Goal: Information Seeking & Learning: Learn about a topic

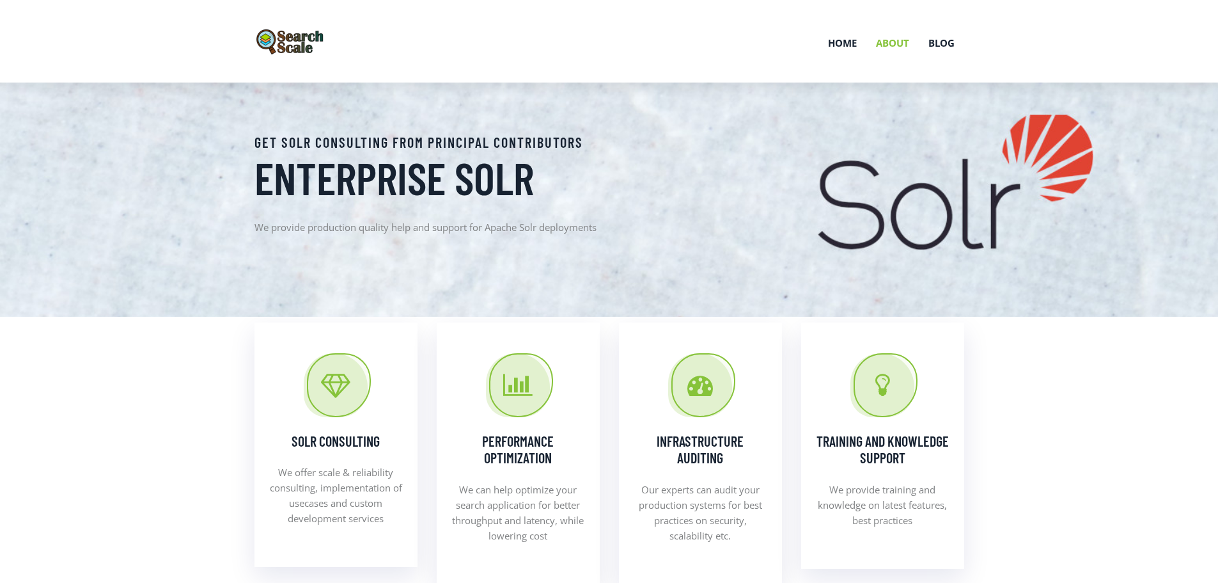
click at [895, 41] on link "About" at bounding box center [893, 43] width 52 height 67
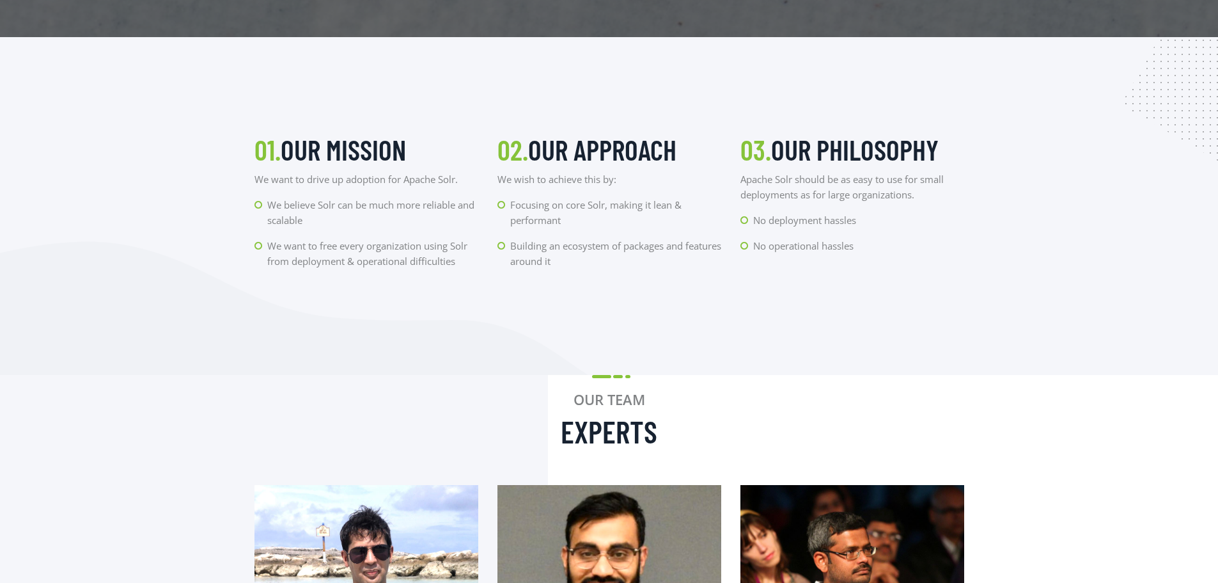
scroll to position [320, 0]
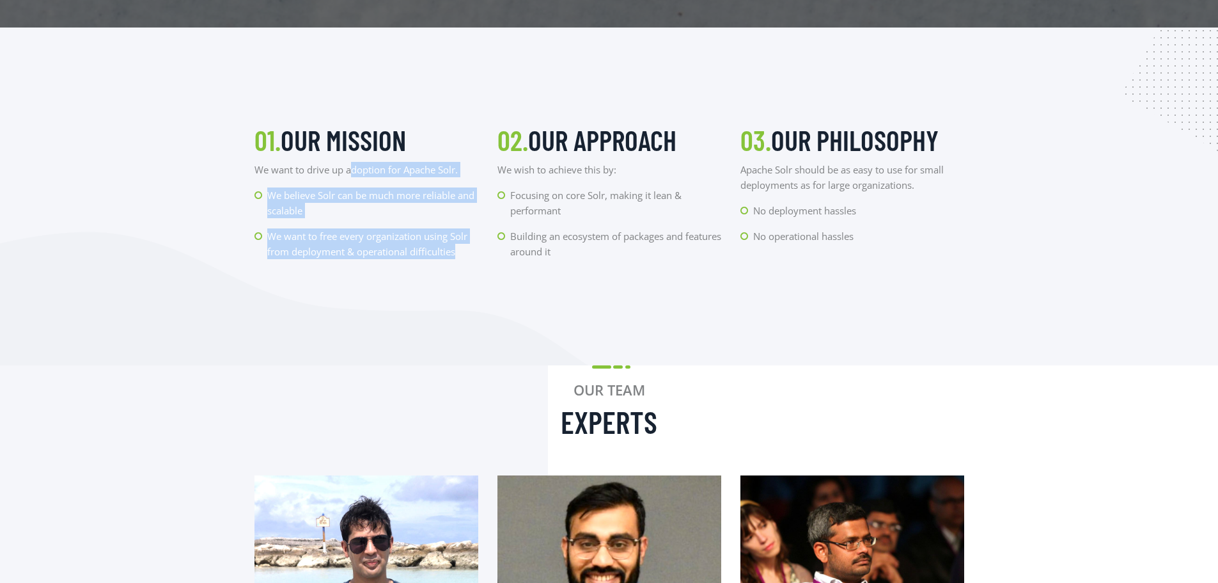
drag, startPoint x: 350, startPoint y: 167, endPoint x: 457, endPoint y: 248, distance: 133.3
click at [457, 248] on div "01. Our Mission We want to drive up adoption for Apache Solr. We believe Solr c…" at bounding box center [366, 196] width 243 height 146
click at [386, 298] on img at bounding box center [294, 299] width 588 height 134
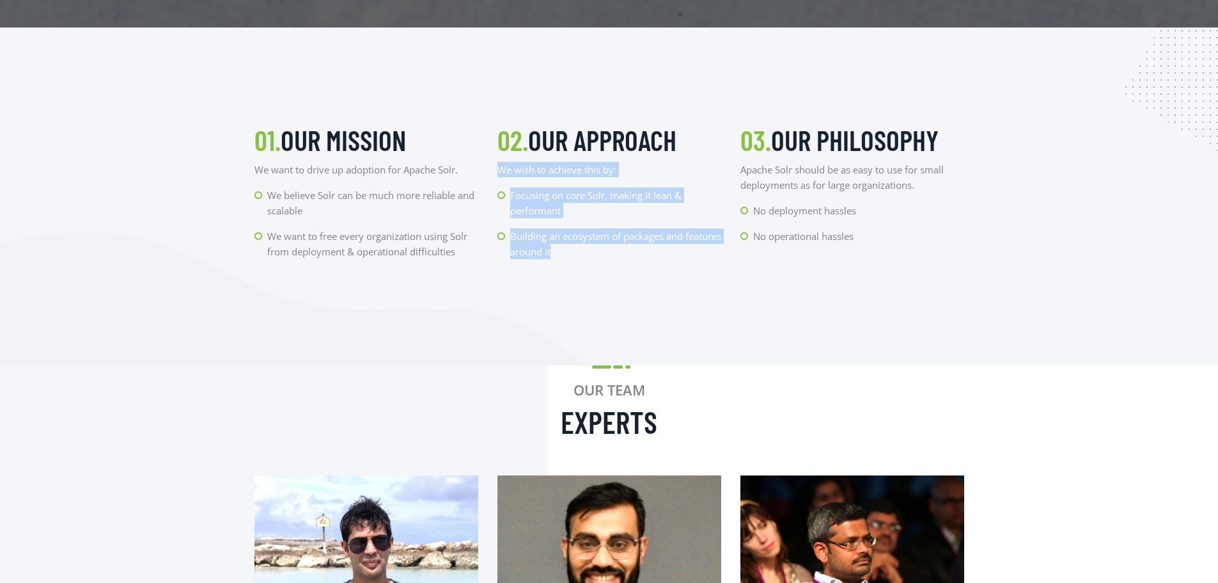
drag, startPoint x: 501, startPoint y: 169, endPoint x: 605, endPoint y: 273, distance: 147.0
click at [605, 273] on section "01. Our Mission We want to drive up adoption for Apache Solr. We believe Solr c…" at bounding box center [609, 197] width 1218 height 338
click at [581, 294] on img at bounding box center [294, 299] width 588 height 134
click at [622, 294] on section "01. Our Mission We want to drive up adoption for Apache Solr. We believe Solr c…" at bounding box center [609, 197] width 1218 height 338
drag, startPoint x: 519, startPoint y: 194, endPoint x: 619, endPoint y: 266, distance: 123.7
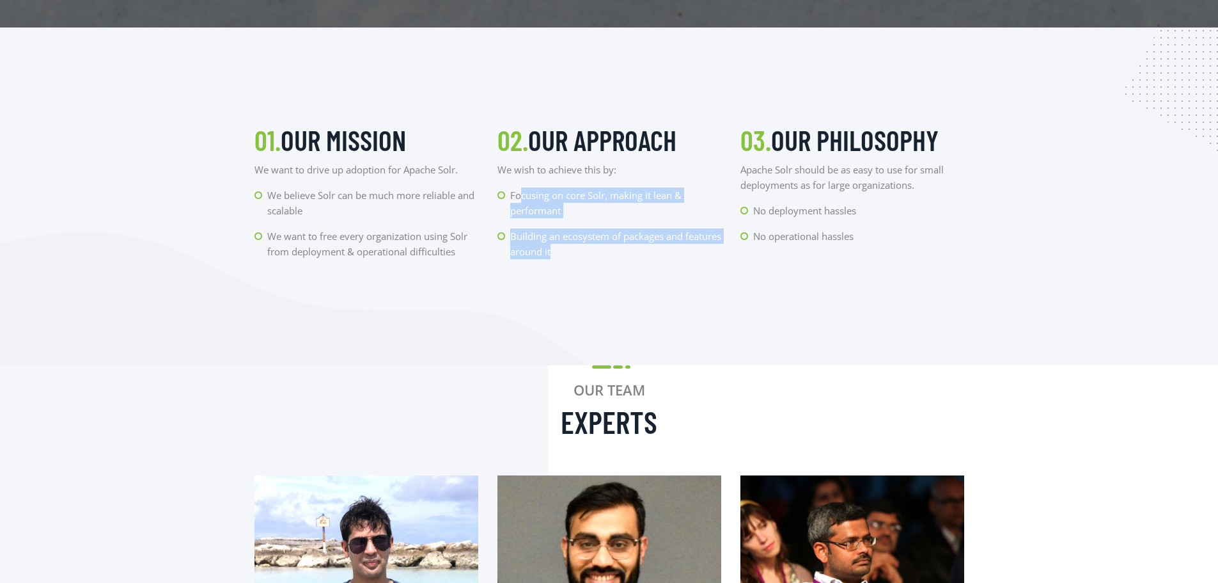
click at [619, 266] on div "02. Our Approach We wish to achieve this by: Focusing on core Solr, making it l…" at bounding box center [609, 196] width 243 height 146
drag, startPoint x: 618, startPoint y: 263, endPoint x: 555, endPoint y: 162, distance: 118.4
click at [555, 162] on div "02. Our Approach We wish to achieve this by: Focusing on core Solr, making it l…" at bounding box center [609, 196] width 243 height 146
click at [685, 294] on section "01. Our Mission We want to drive up adoption for Apache Solr. We believe Solr c…" at bounding box center [609, 197] width 1218 height 338
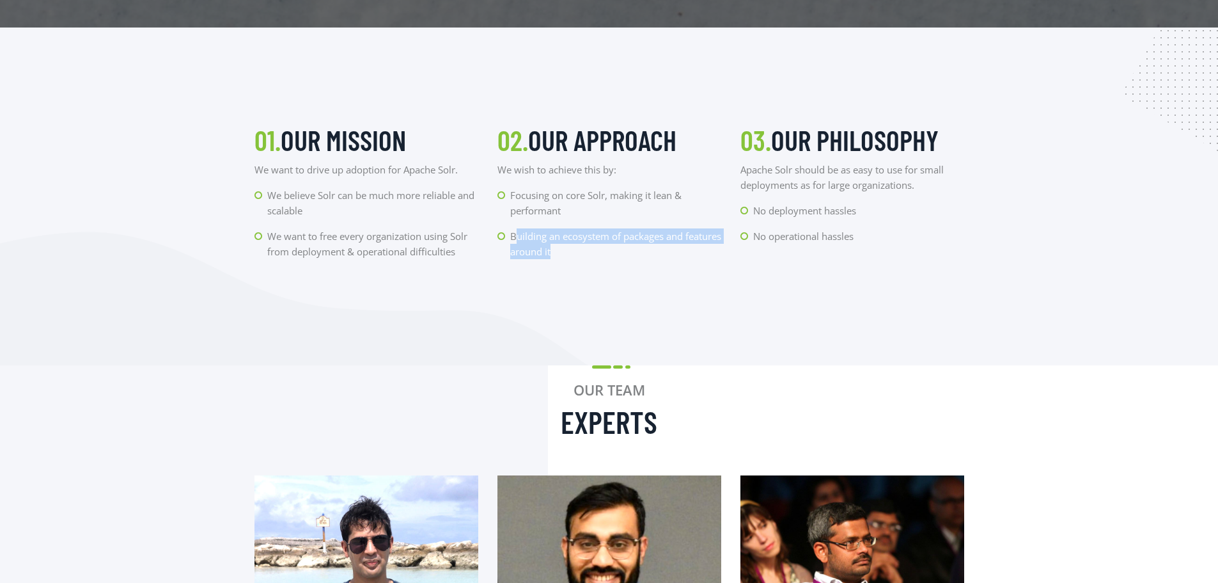
drag, startPoint x: 517, startPoint y: 235, endPoint x: 673, endPoint y: 275, distance: 161.0
click at [673, 275] on section "01. Our Mission We want to drive up adoption for Apache Solr. We believe Solr c…" at bounding box center [609, 197] width 1218 height 338
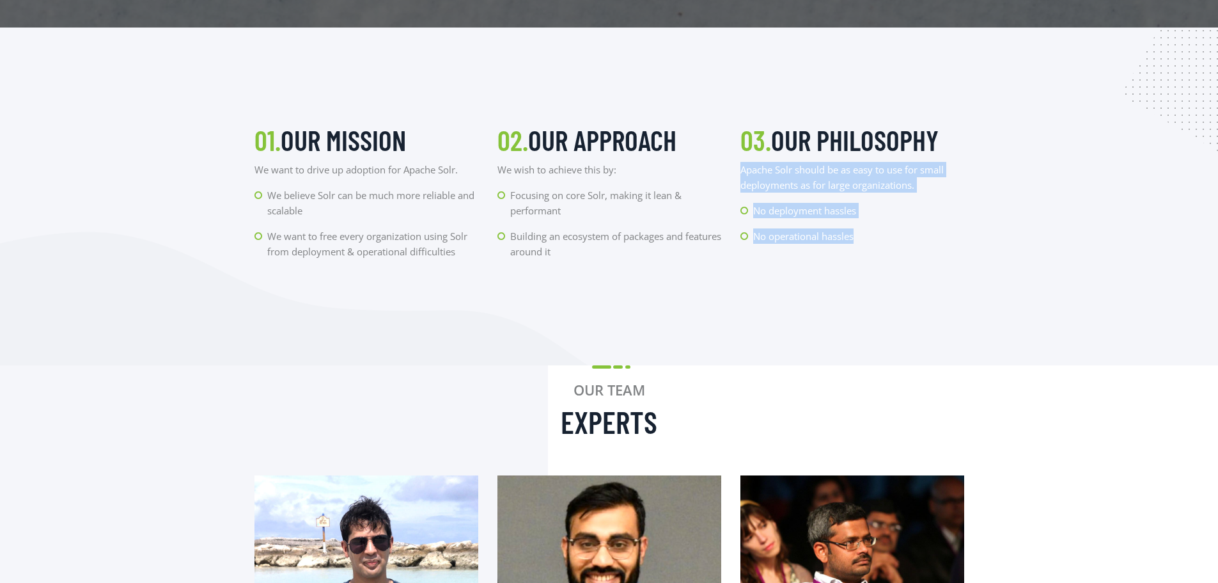
drag, startPoint x: 735, startPoint y: 169, endPoint x: 871, endPoint y: 262, distance: 164.4
click at [871, 262] on div "03. Our Philosophy Apache Solr should be as easy to use for small deployments a…" at bounding box center [852, 196] width 243 height 146
drag, startPoint x: 860, startPoint y: 254, endPoint x: 762, endPoint y: 159, distance: 136.6
click at [762, 159] on div "03. Our Philosophy Apache Solr should be as easy to use for small deployments a…" at bounding box center [852, 196] width 243 height 146
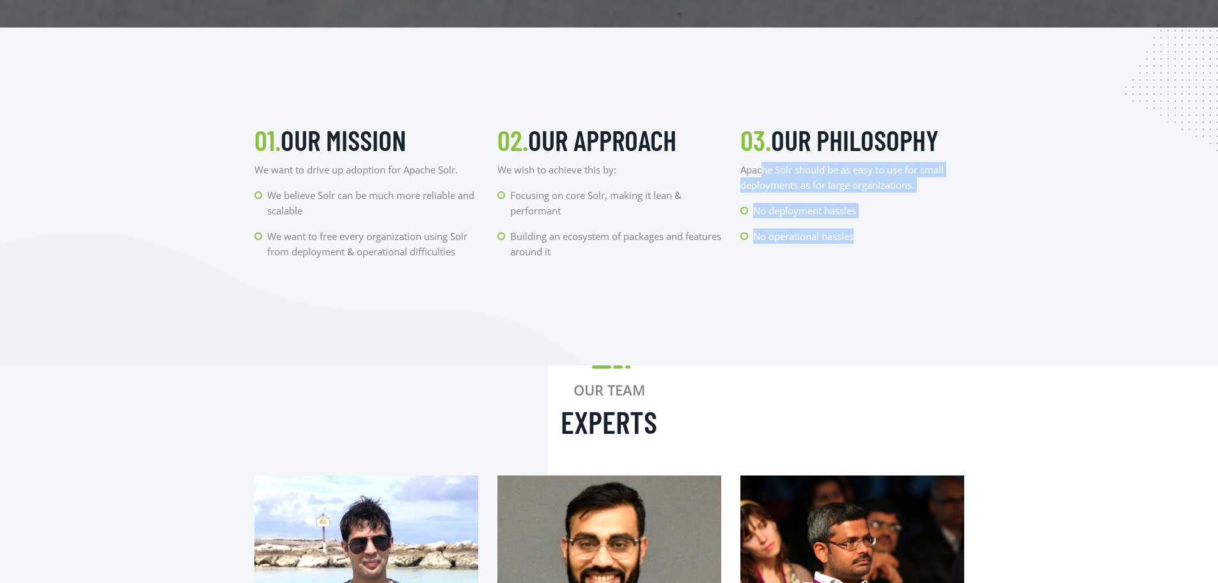
click at [879, 265] on div "03. Our Philosophy Apache Solr should be as easy to use for small deployments a…" at bounding box center [852, 196] width 243 height 146
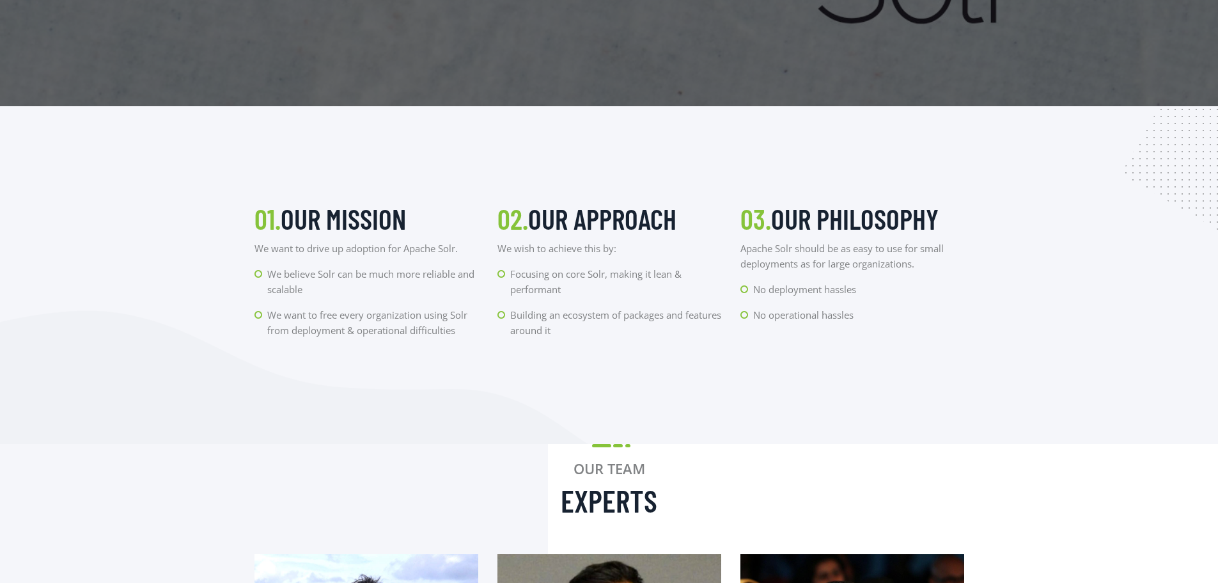
scroll to position [256, 0]
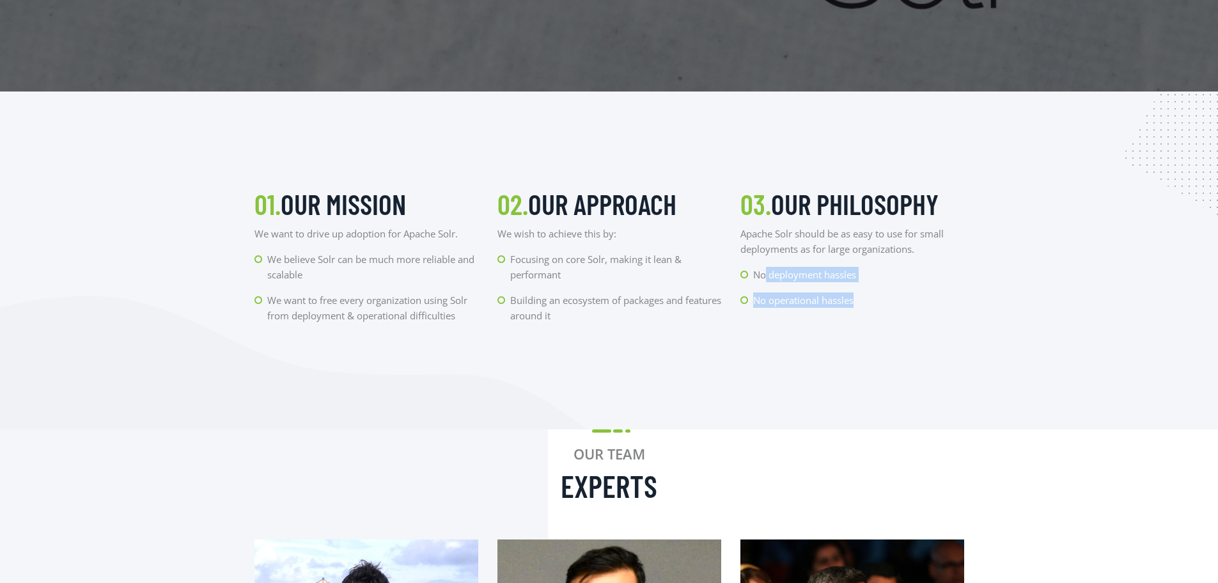
drag, startPoint x: 766, startPoint y: 272, endPoint x: 895, endPoint y: 322, distance: 138.7
click at [895, 322] on div "03. Our Philosophy Apache Solr should be as easy to use for small deployments a…" at bounding box center [852, 260] width 243 height 146
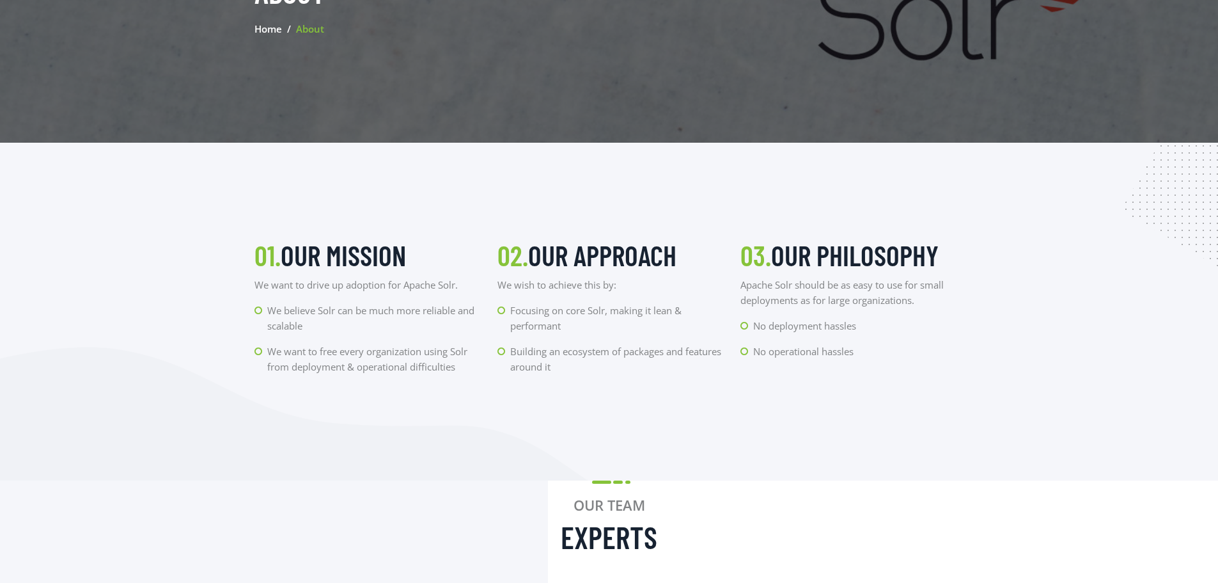
scroll to position [0, 0]
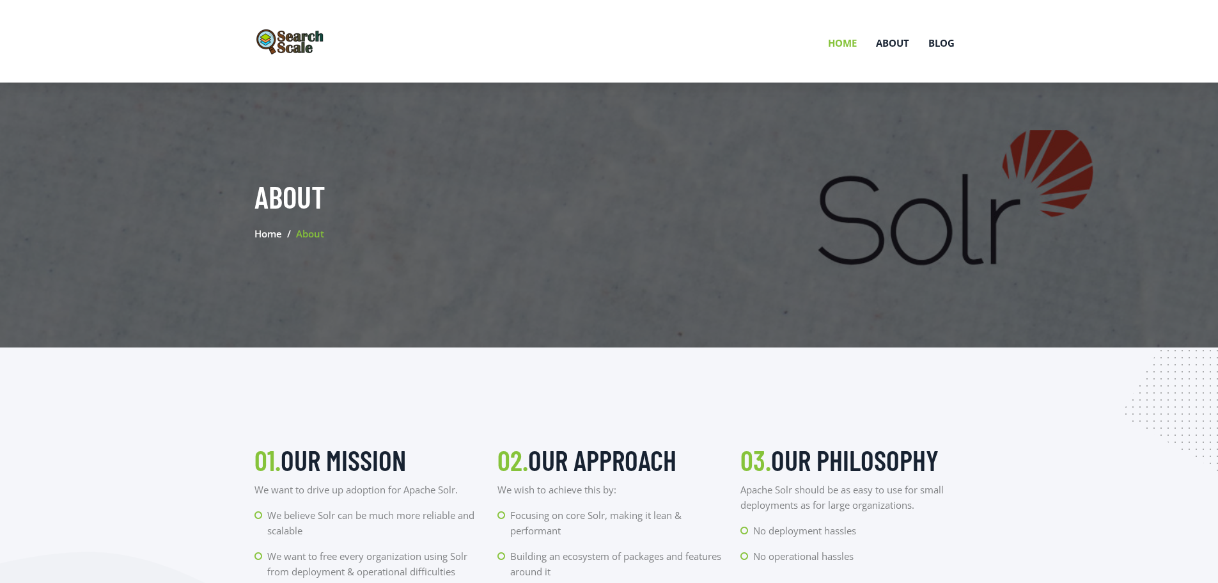
click at [847, 45] on link "Home" at bounding box center [843, 43] width 48 height 67
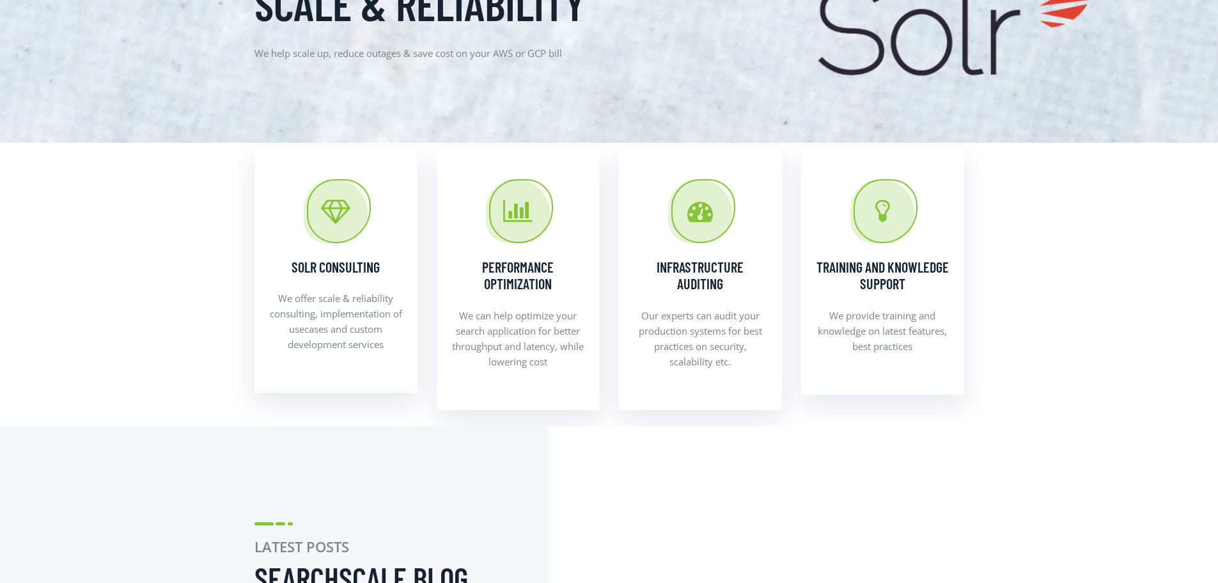
scroll to position [192, 0]
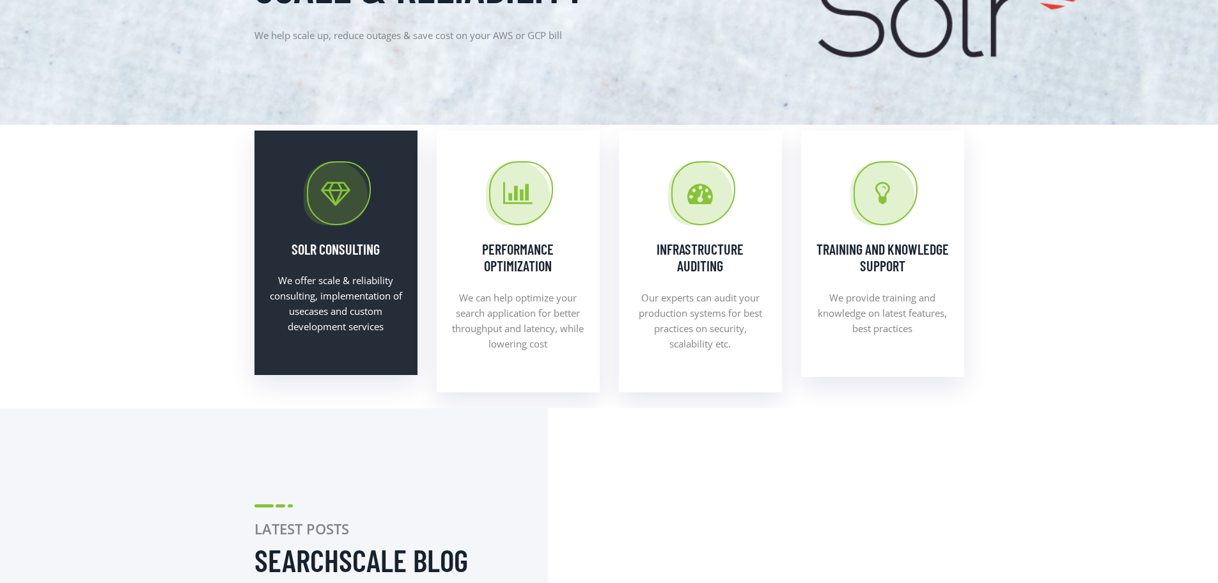
click at [342, 218] on div at bounding box center [336, 193] width 64 height 64
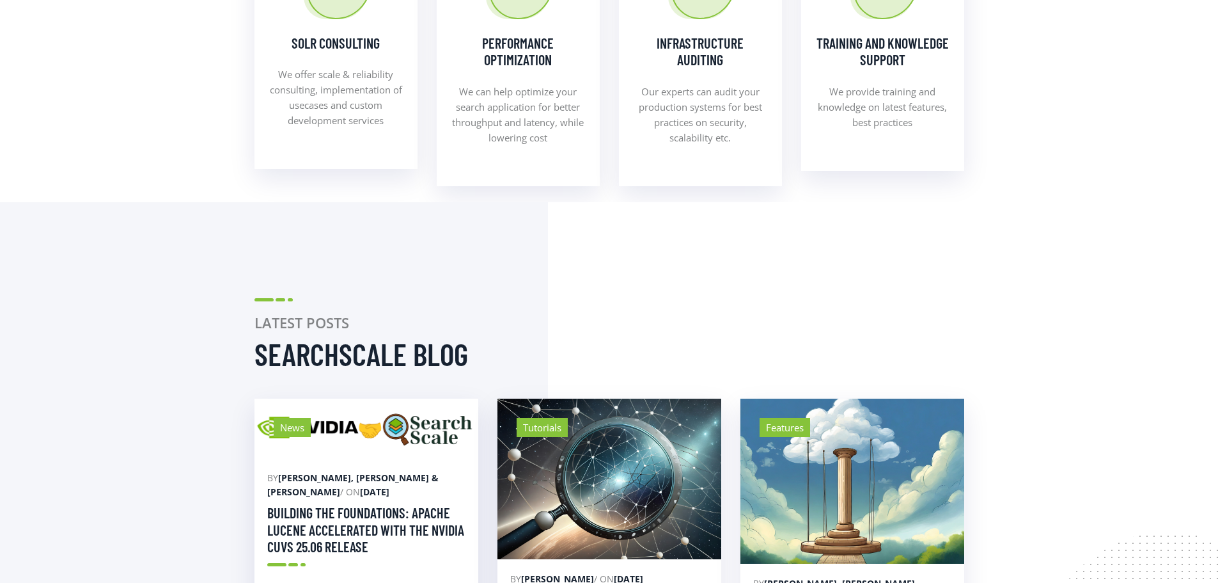
scroll to position [576, 0]
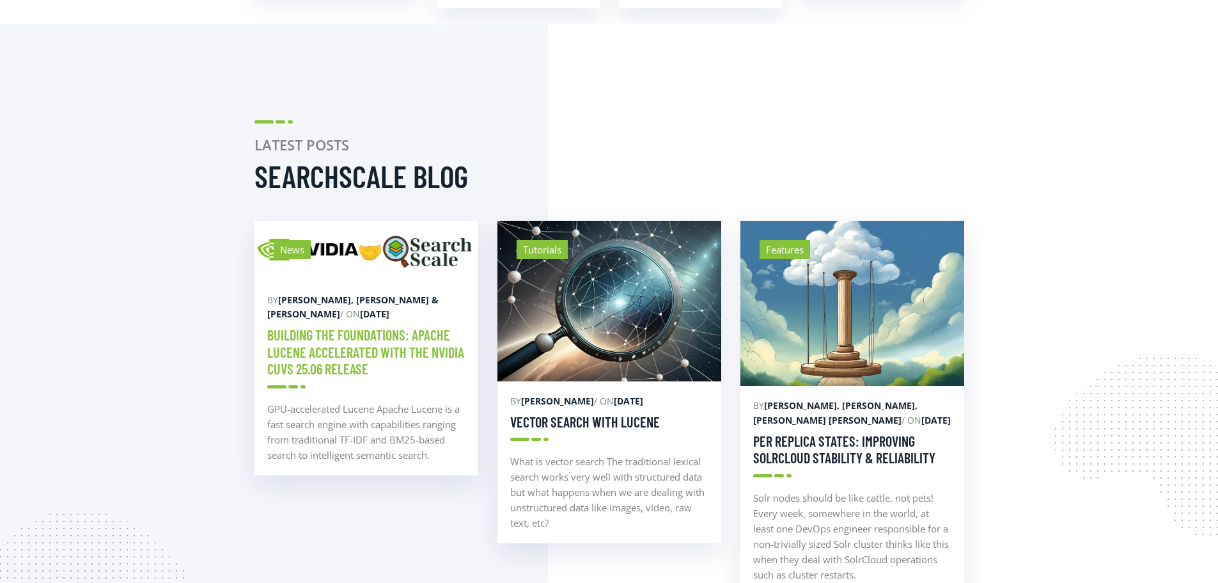
click at [347, 359] on link "Building the foundations: Apache Lucene Accelerated with the NVIDIA cuVS 25.06 …" at bounding box center [365, 351] width 197 height 51
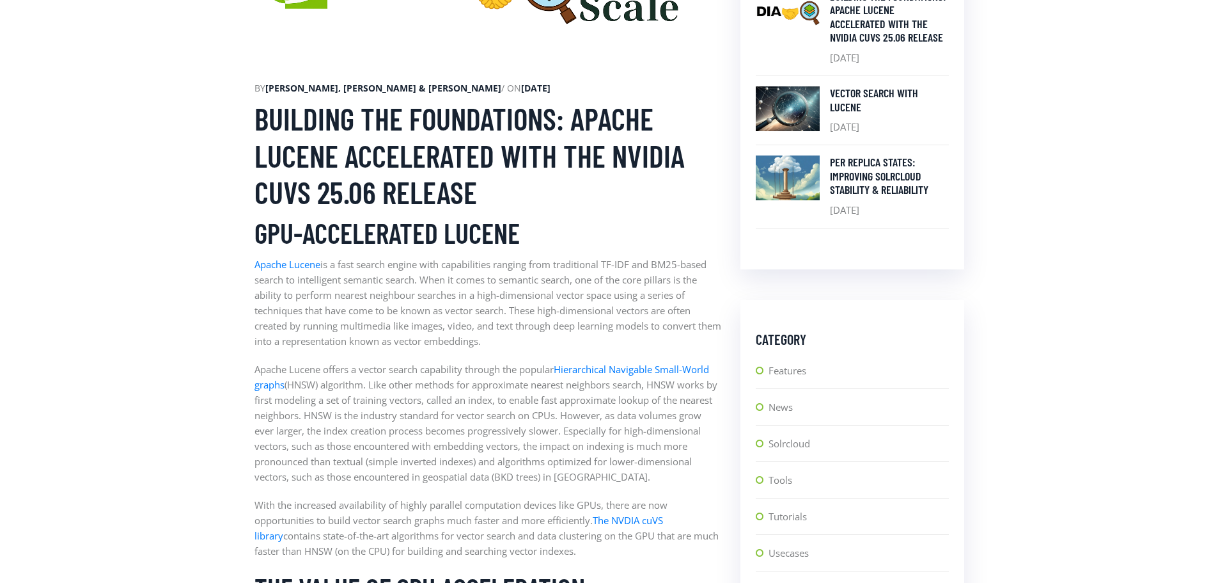
scroll to position [576, 0]
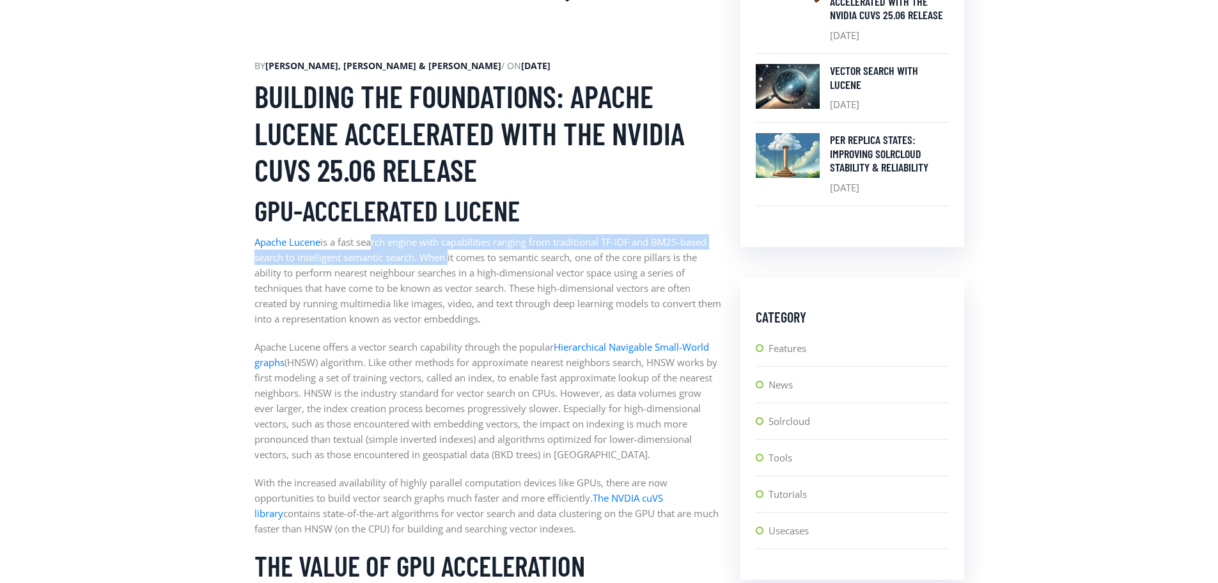
drag, startPoint x: 370, startPoint y: 244, endPoint x: 449, endPoint y: 258, distance: 80.5
click at [449, 258] on p "Apache Lucene is a fast search engine with capabilities ranging from traditiona…" at bounding box center [488, 280] width 467 height 92
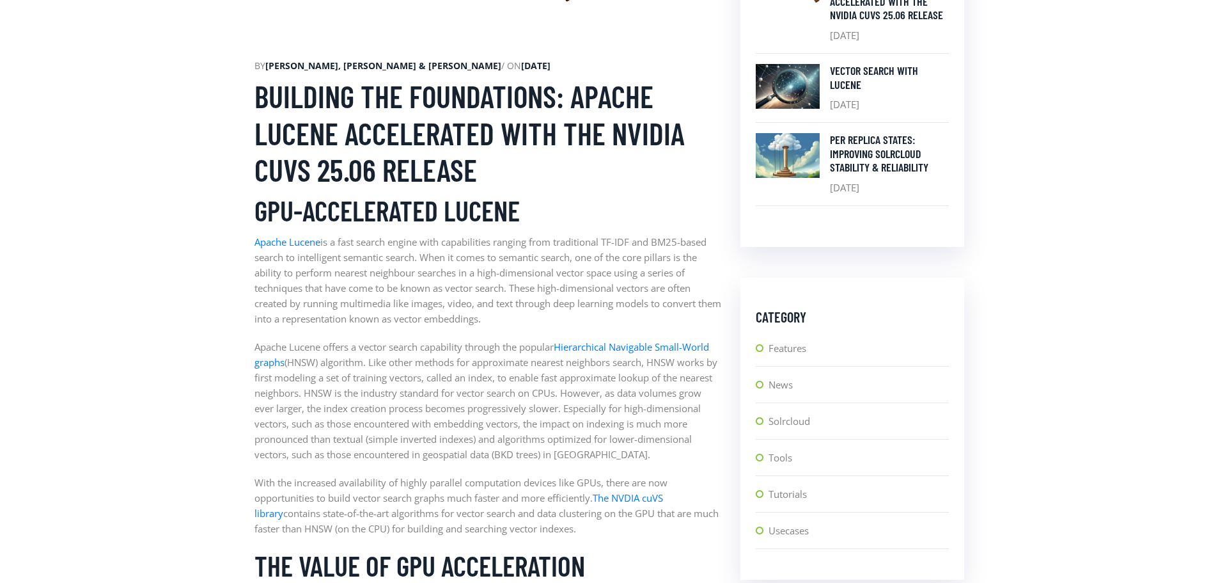
click at [514, 278] on p "Apache Lucene is a fast search engine with capabilities ranging from traditiona…" at bounding box center [488, 280] width 467 height 92
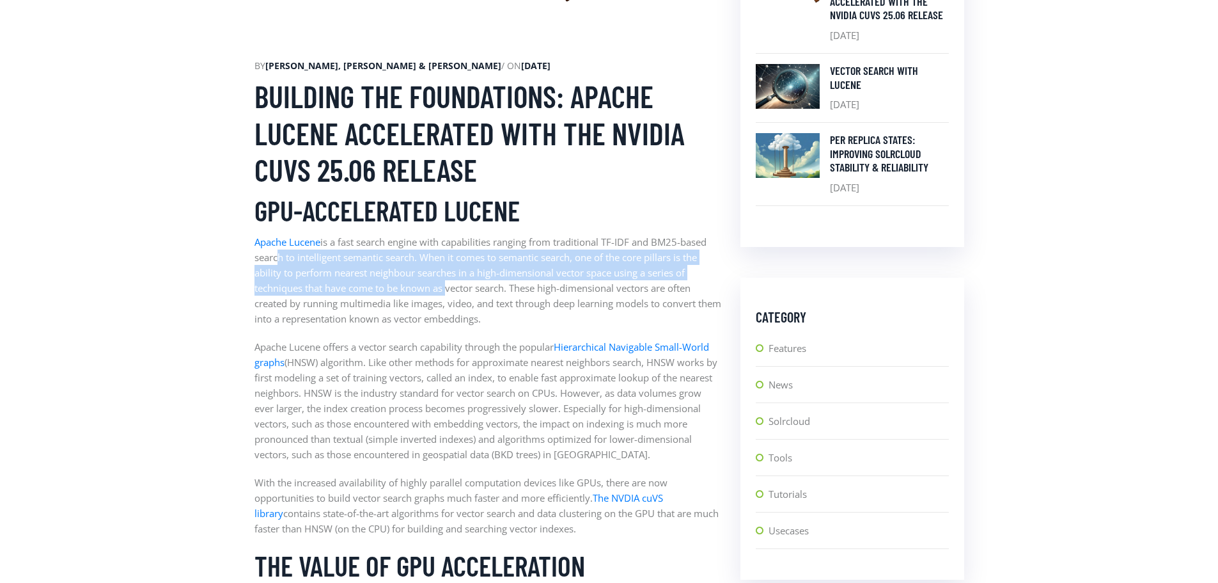
drag, startPoint x: 276, startPoint y: 262, endPoint x: 446, endPoint y: 295, distance: 174.0
click at [446, 295] on p "Apache Lucene is a fast search engine with capabilities ranging from traditiona…" at bounding box center [488, 280] width 467 height 92
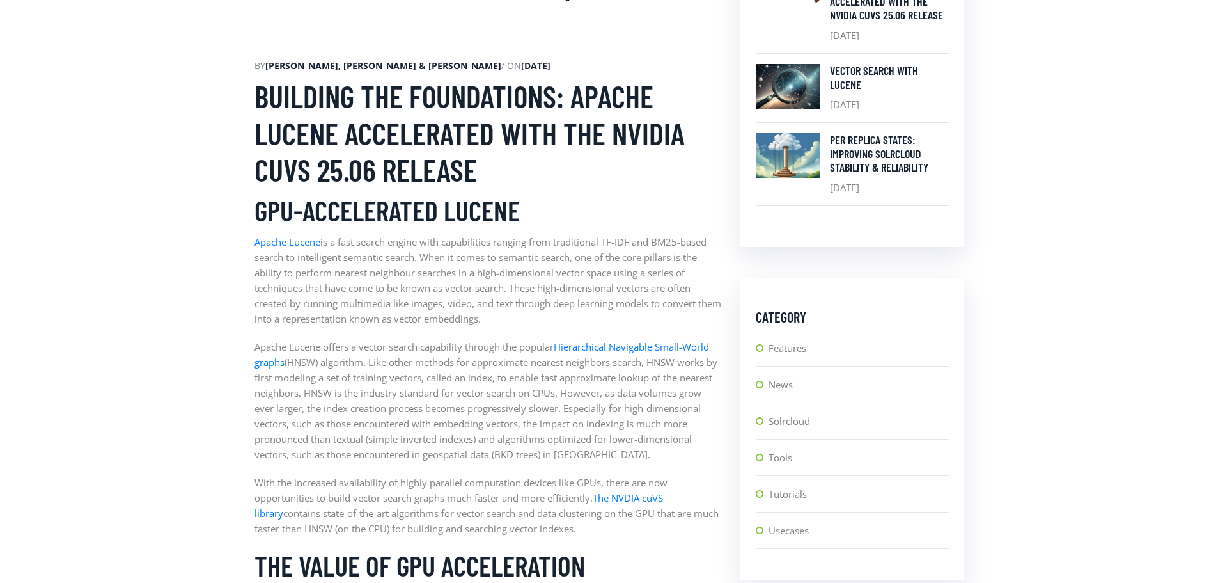
click at [442, 308] on p "Apache Lucene is a fast search engine with capabilities ranging from traditiona…" at bounding box center [488, 280] width 467 height 92
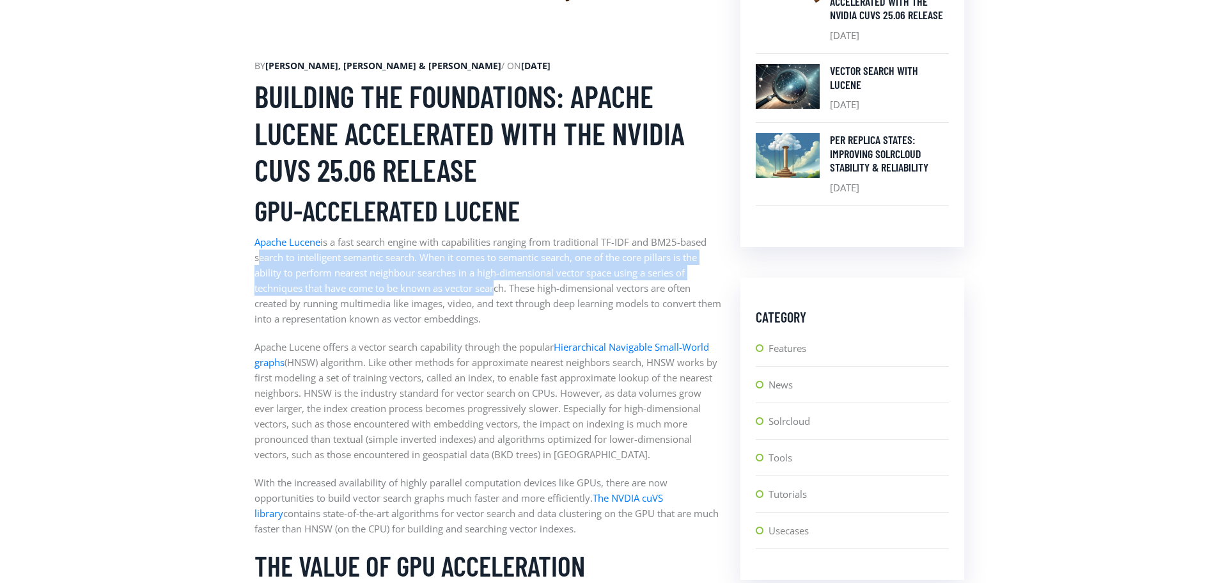
drag, startPoint x: 253, startPoint y: 255, endPoint x: 496, endPoint y: 288, distance: 244.6
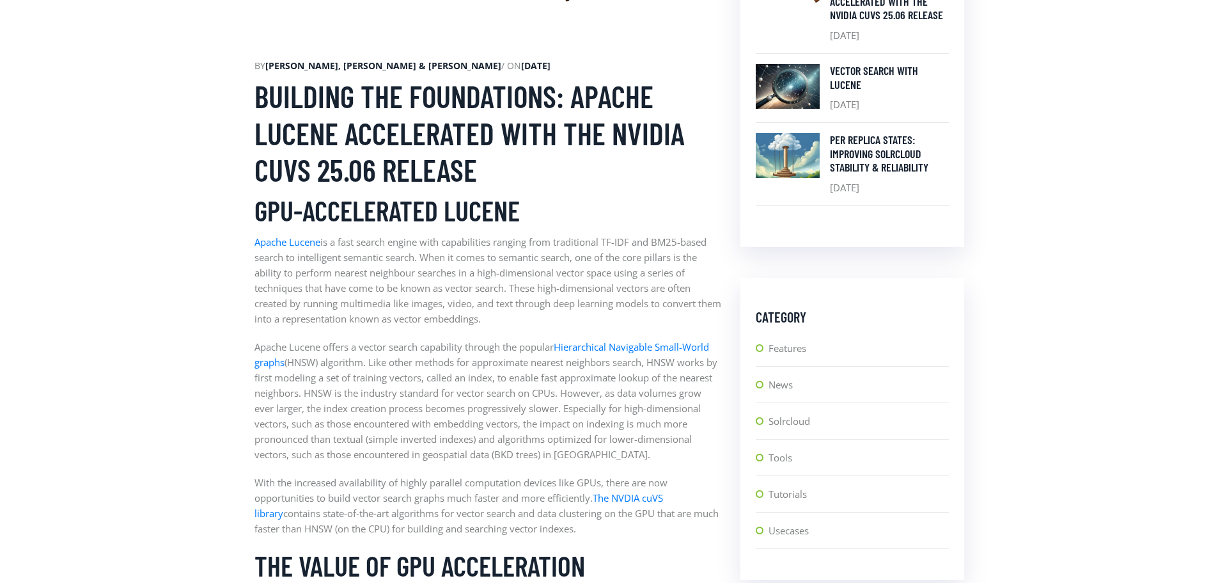
click at [551, 294] on p "Apache Lucene is a fast search engine with capabilities ranging from traditiona…" at bounding box center [488, 280] width 467 height 92
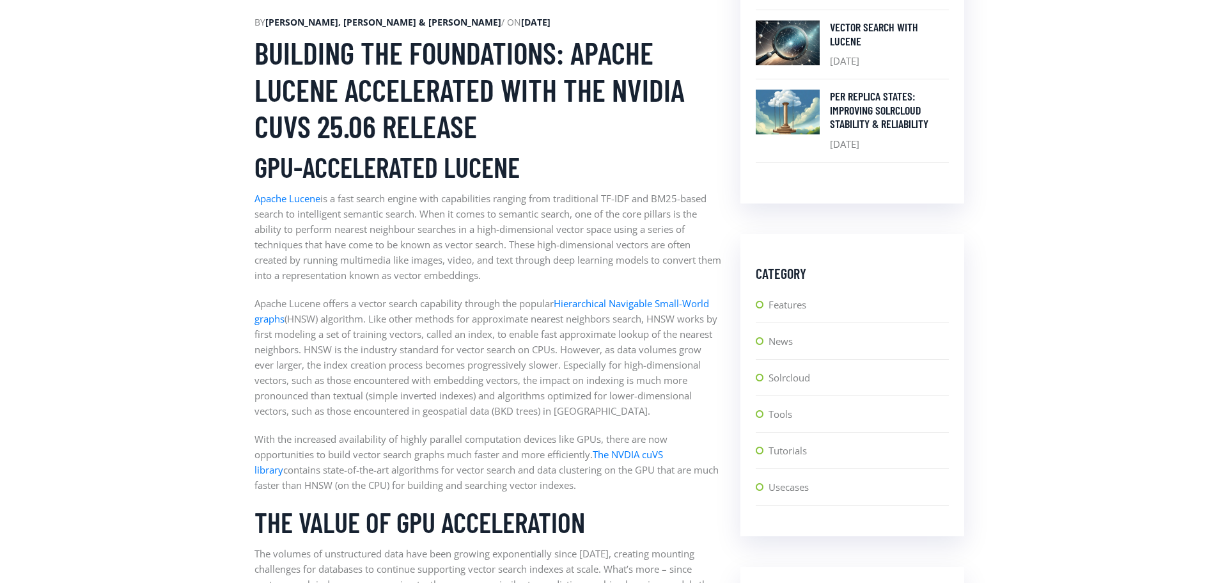
scroll to position [640, 0]
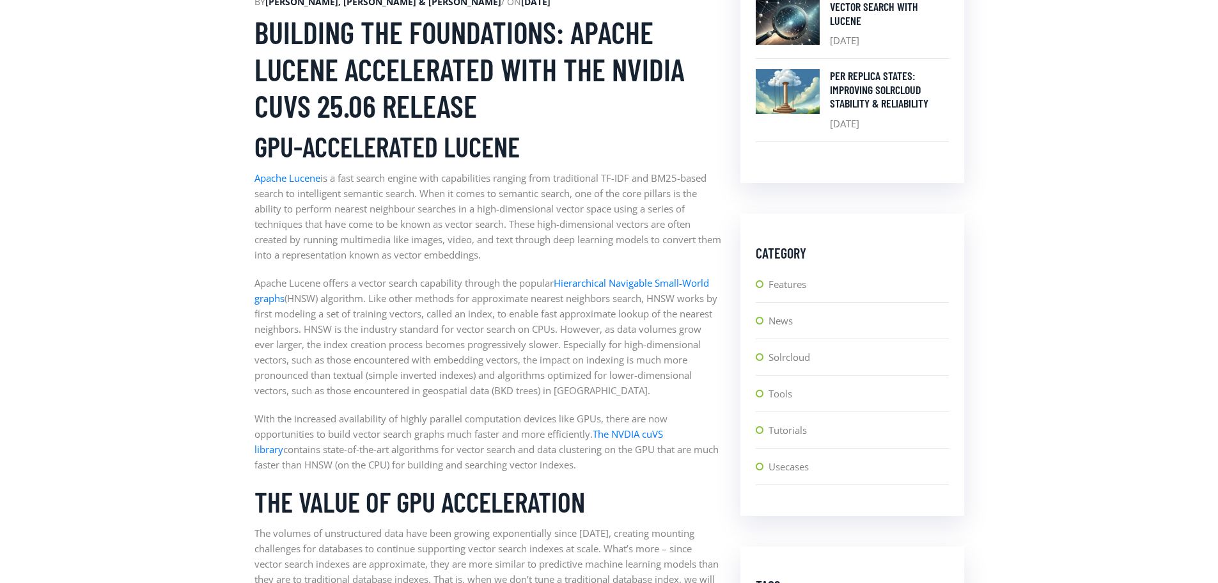
drag, startPoint x: 483, startPoint y: 210, endPoint x: 658, endPoint y: 251, distance: 180.0
click at [658, 251] on p "Apache Lucene is a fast search engine with capabilities ranging from traditiona…" at bounding box center [488, 216] width 467 height 92
drag, startPoint x: 260, startPoint y: 222, endPoint x: 531, endPoint y: 260, distance: 273.9
click at [531, 260] on p "Apache Lucene is a fast search engine with capabilities ranging from traditiona…" at bounding box center [488, 216] width 467 height 92
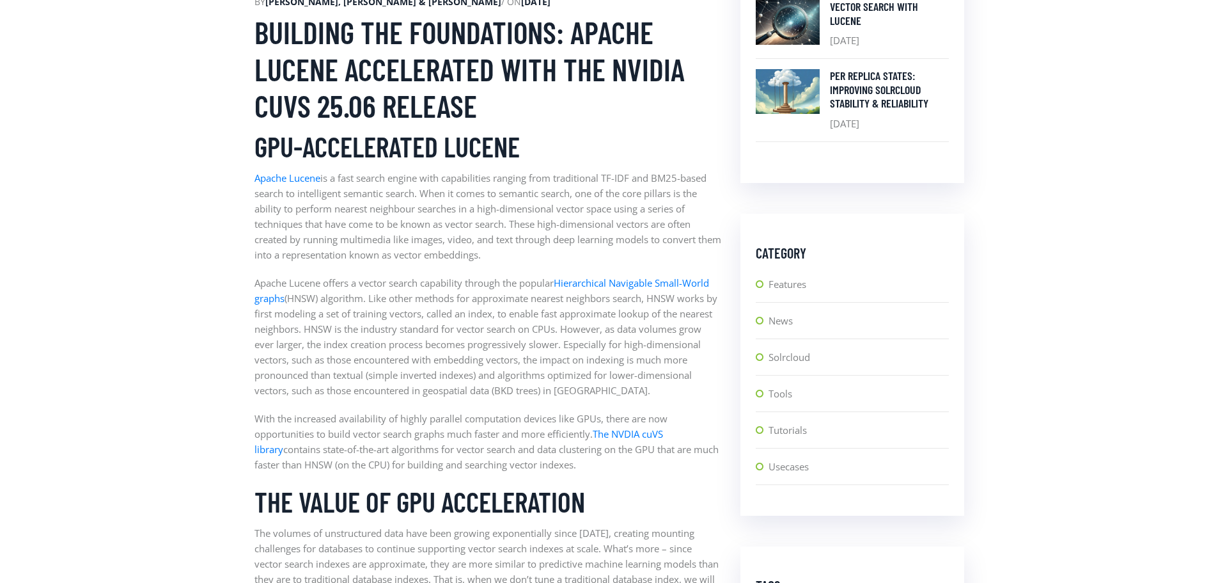
click at [531, 260] on p "Apache Lucene is a fast search engine with capabilities ranging from traditiona…" at bounding box center [488, 216] width 467 height 92
drag, startPoint x: 521, startPoint y: 260, endPoint x: 469, endPoint y: 216, distance: 68.1
click at [469, 216] on p "Apache Lucene is a fast search engine with capabilities ranging from traditiona…" at bounding box center [488, 216] width 467 height 92
drag, startPoint x: 512, startPoint y: 228, endPoint x: 546, endPoint y: 258, distance: 45.7
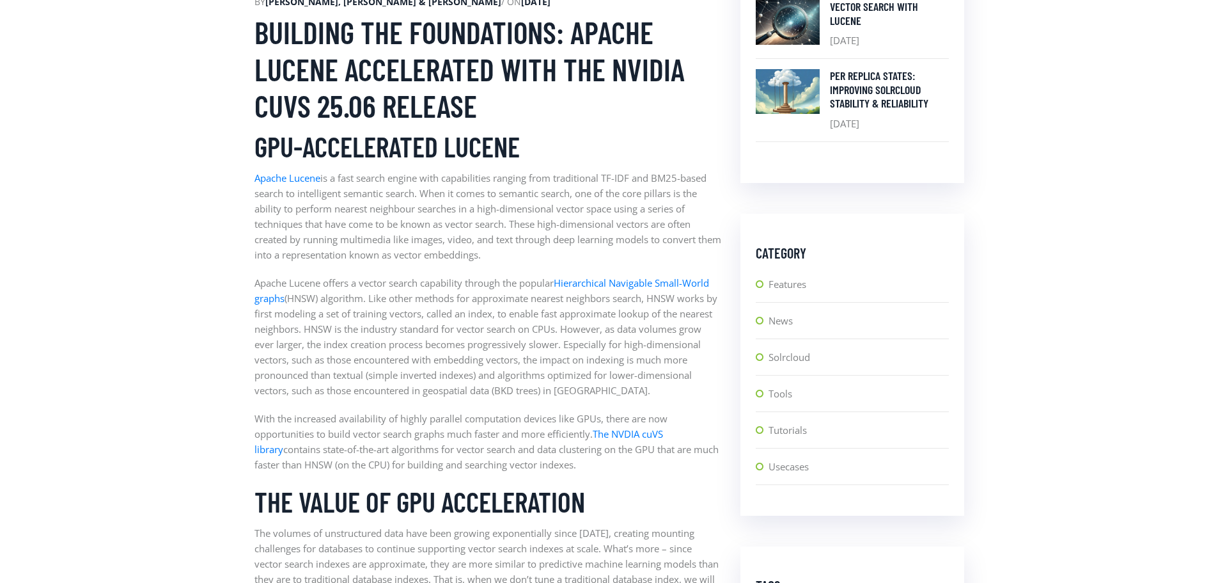
click at [546, 258] on p "Apache Lucene is a fast search engine with capabilities ranging from traditiona…" at bounding box center [488, 216] width 467 height 92
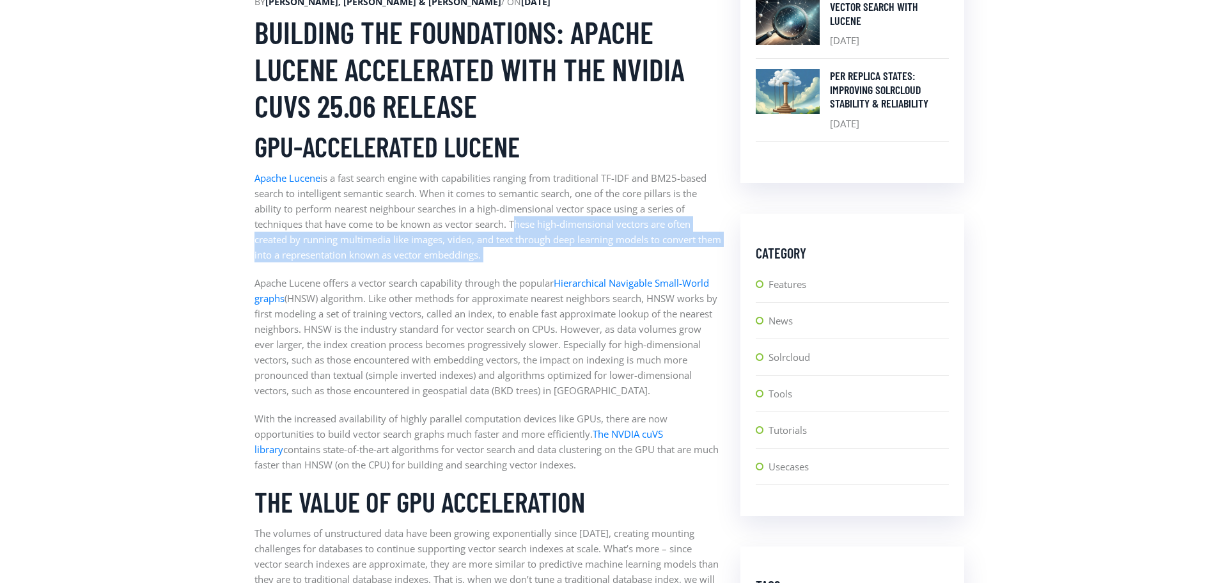
drag, startPoint x: 546, startPoint y: 258, endPoint x: 518, endPoint y: 228, distance: 41.2
click at [518, 228] on p "Apache Lucene is a fast search engine with capabilities ranging from traditiona…" at bounding box center [488, 216] width 467 height 92
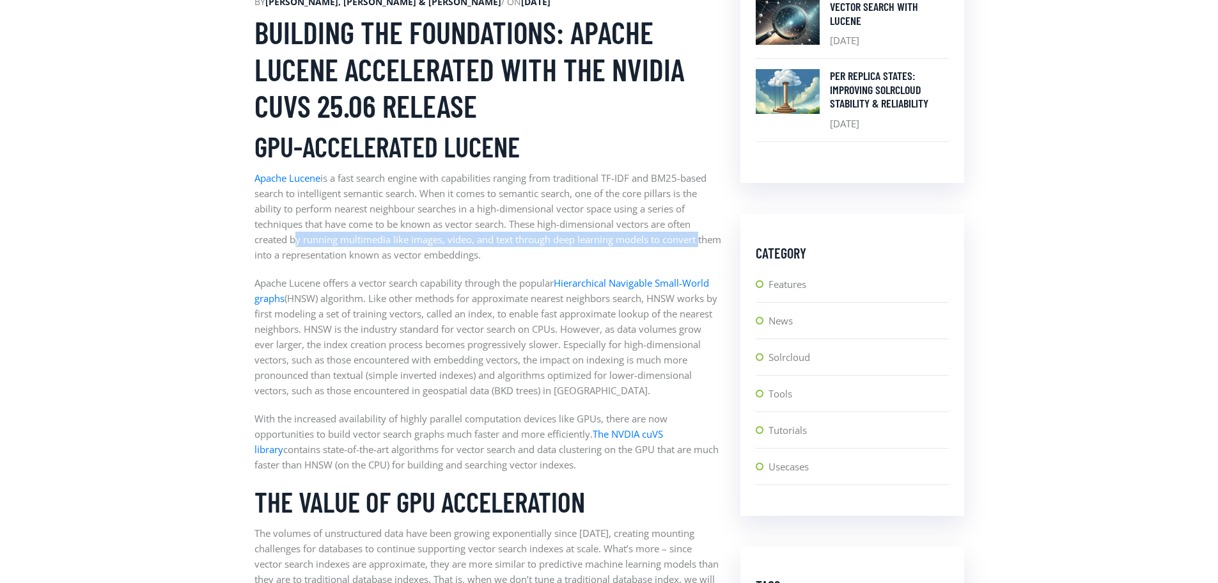
drag, startPoint x: 292, startPoint y: 243, endPoint x: 728, endPoint y: 242, distance: 436.2
click at [310, 252] on p "Apache Lucene is a fast search engine with capabilities ranging from traditiona…" at bounding box center [488, 216] width 467 height 92
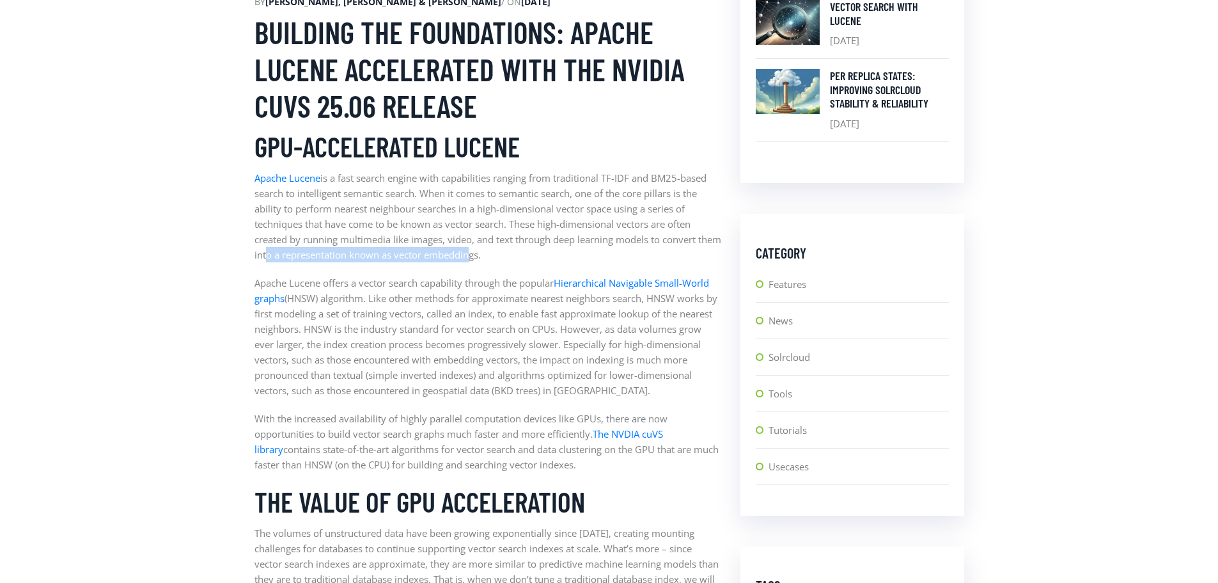
drag, startPoint x: 288, startPoint y: 252, endPoint x: 491, endPoint y: 252, distance: 202.8
click at [491, 252] on p "Apache Lucene is a fast search engine with capabilities ranging from traditiona…" at bounding box center [488, 216] width 467 height 92
click at [462, 253] on p "Apache Lucene is a fast search engine with capabilities ranging from traditiona…" at bounding box center [488, 216] width 467 height 92
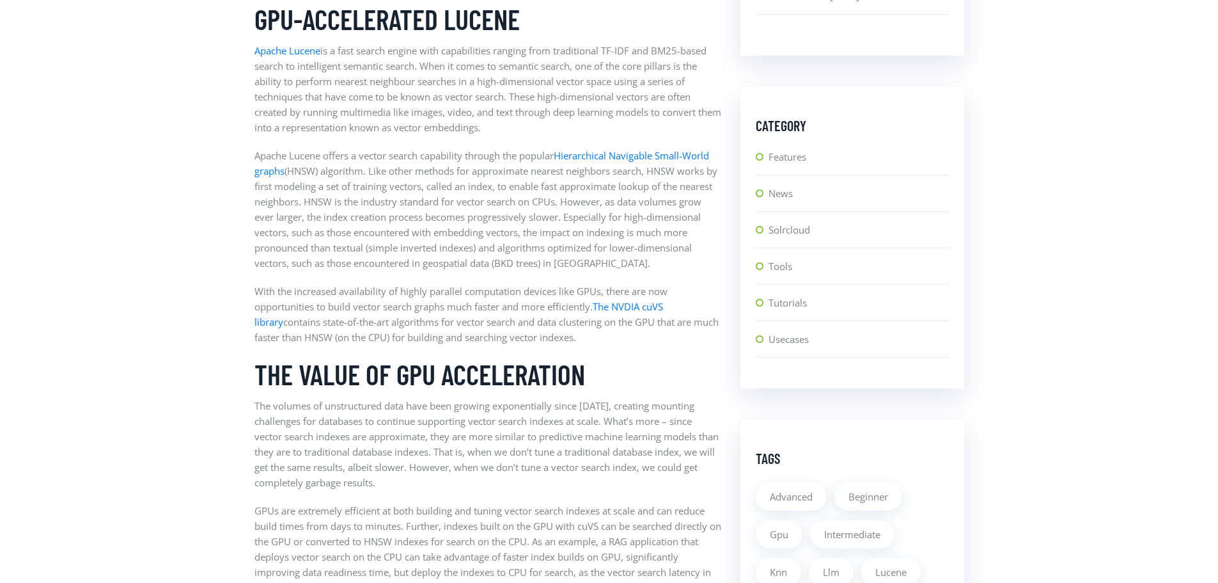
scroll to position [768, 0]
drag, startPoint x: 278, startPoint y: 157, endPoint x: 528, endPoint y: 158, distance: 250.1
click at [528, 158] on p "Apache Lucene offers a vector search capability through the popular Hierarchica…" at bounding box center [488, 208] width 467 height 123
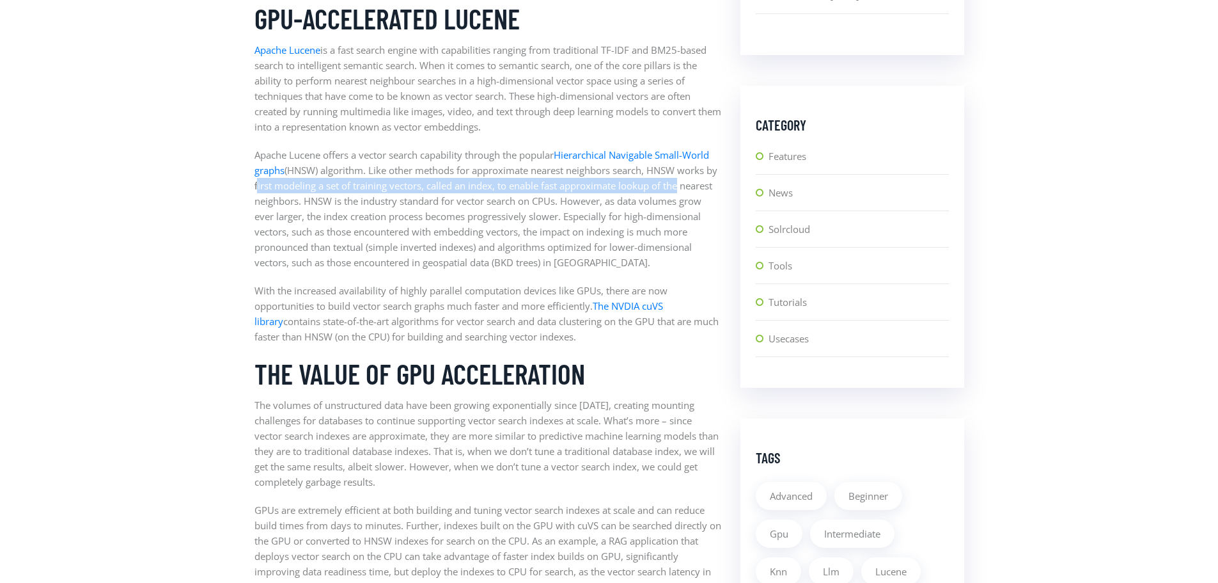
drag, startPoint x: 267, startPoint y: 186, endPoint x: 692, endPoint y: 186, distance: 424.7
click at [692, 186] on p "Apache Lucene offers a vector search capability through the popular Hierarchica…" at bounding box center [488, 208] width 467 height 123
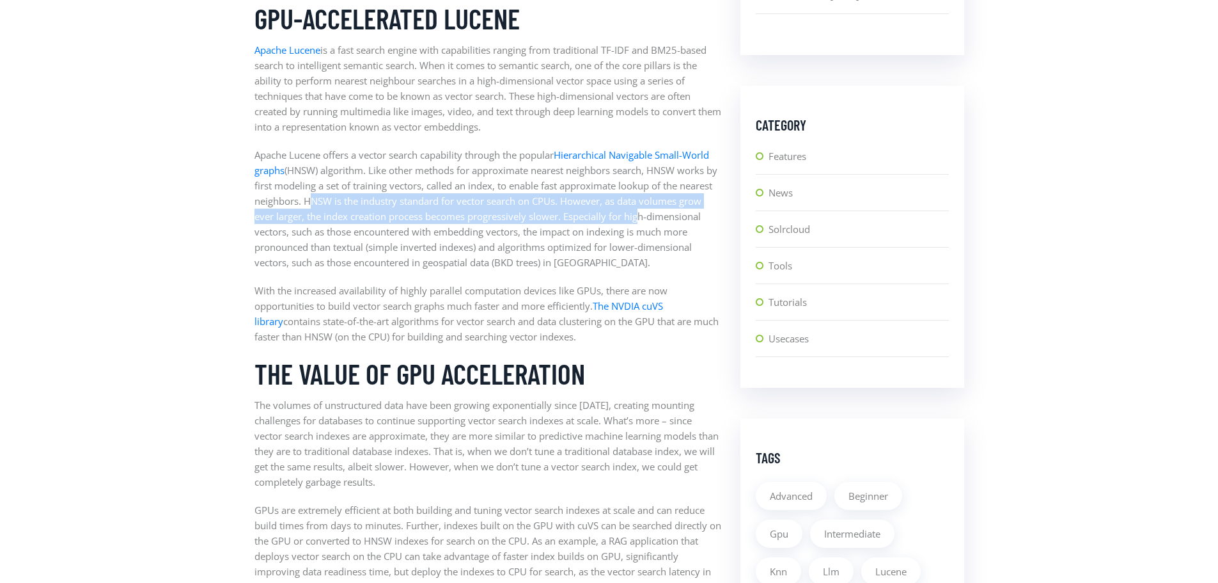
drag, startPoint x: 343, startPoint y: 199, endPoint x: 662, endPoint y: 211, distance: 319.4
click at [662, 211] on p "Apache Lucene offers a vector search capability through the popular Hierarchica…" at bounding box center [488, 208] width 467 height 123
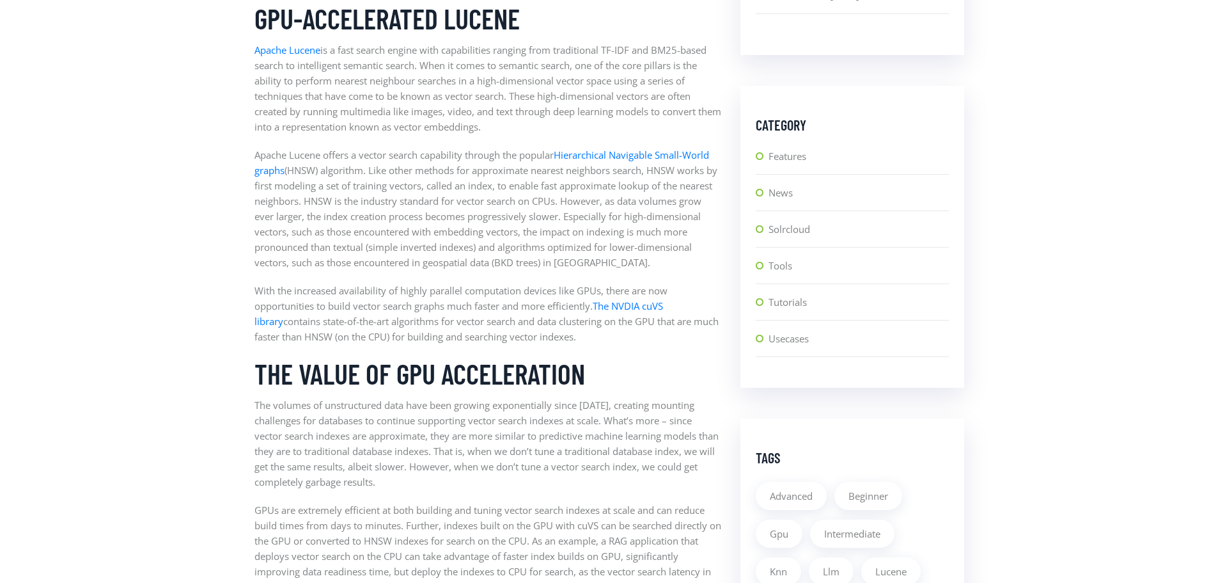
click at [349, 237] on p "Apache Lucene offers a vector search capability through the popular Hierarchica…" at bounding box center [488, 208] width 467 height 123
drag, startPoint x: 331, startPoint y: 212, endPoint x: 682, endPoint y: 217, distance: 350.5
click at [682, 217] on p "Apache Lucene offers a vector search capability through the popular Hierarchica…" at bounding box center [488, 208] width 467 height 123
click at [565, 228] on p "Apache Lucene offers a vector search capability through the popular Hierarchica…" at bounding box center [488, 208] width 467 height 123
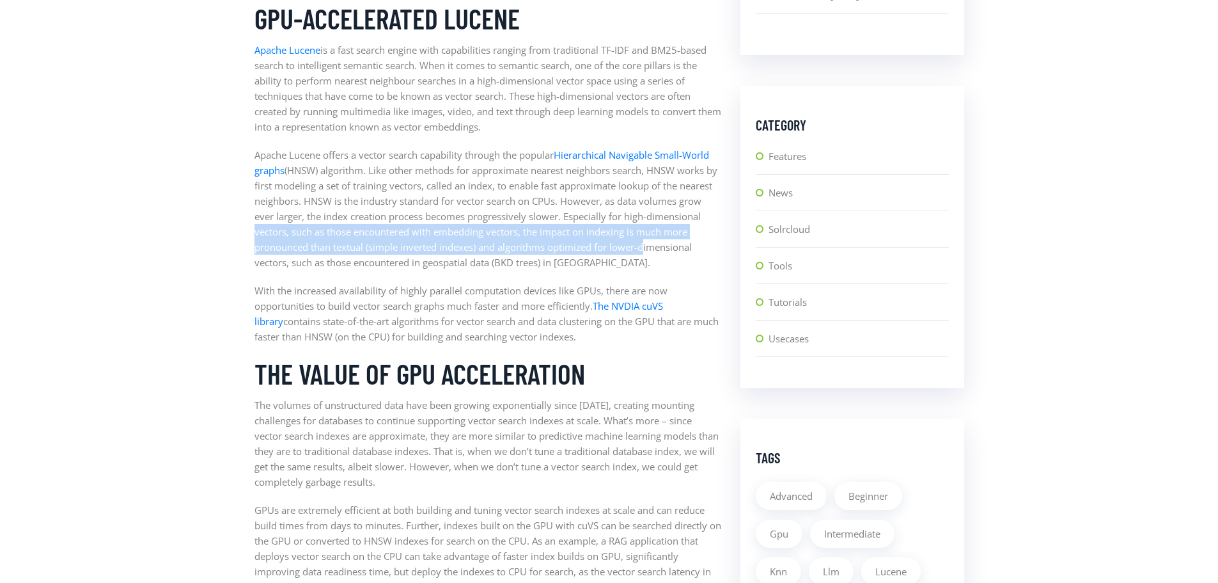
drag, startPoint x: 305, startPoint y: 231, endPoint x: 705, endPoint y: 251, distance: 400.3
click at [705, 251] on p "Apache Lucene offers a vector search capability through the popular Hierarchica…" at bounding box center [488, 208] width 467 height 123
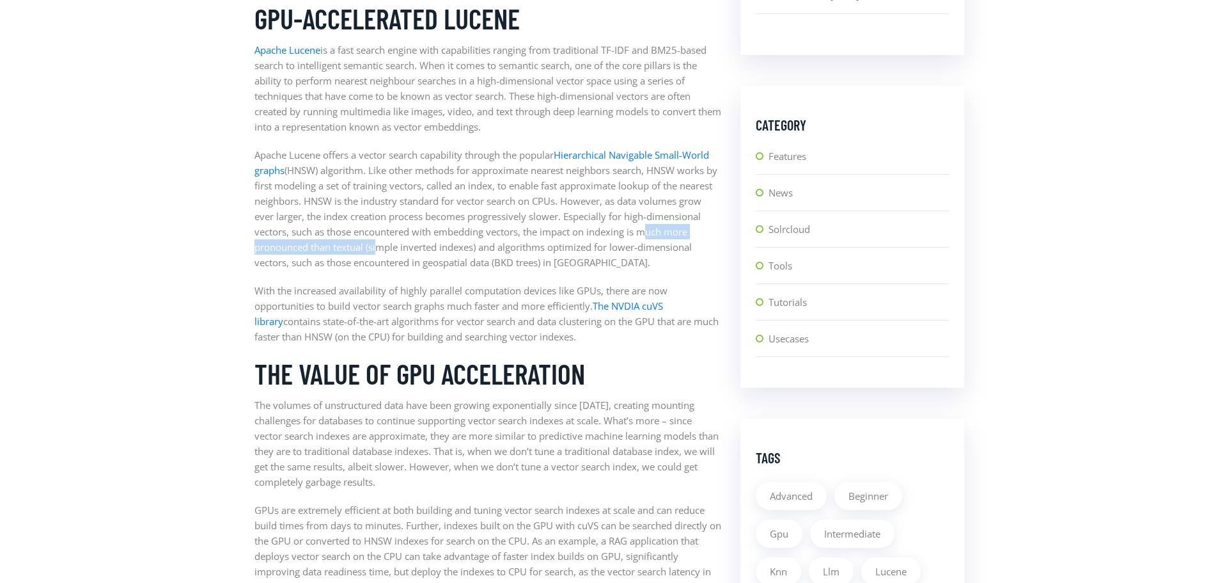
drag, startPoint x: 258, startPoint y: 251, endPoint x: 428, endPoint y: 253, distance: 170.1
click at [428, 253] on p "Apache Lucene offers a vector search capability through the popular Hierarchica…" at bounding box center [488, 208] width 467 height 123
click at [423, 259] on p "Apache Lucene offers a vector search capability through the popular Hierarchica…" at bounding box center [488, 208] width 467 height 123
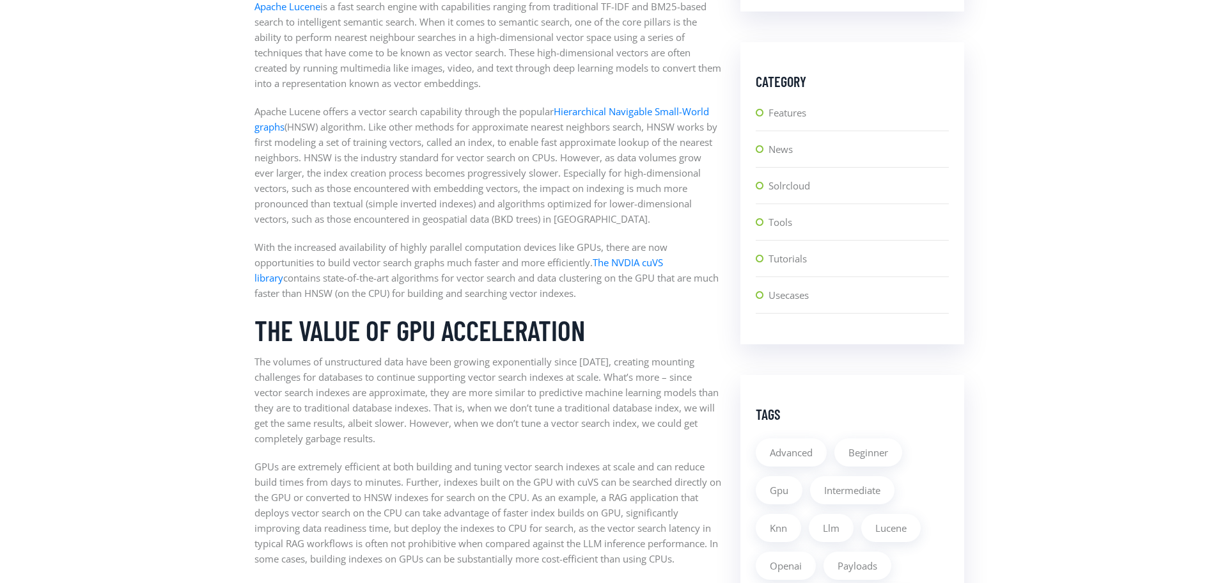
scroll to position [831, 0]
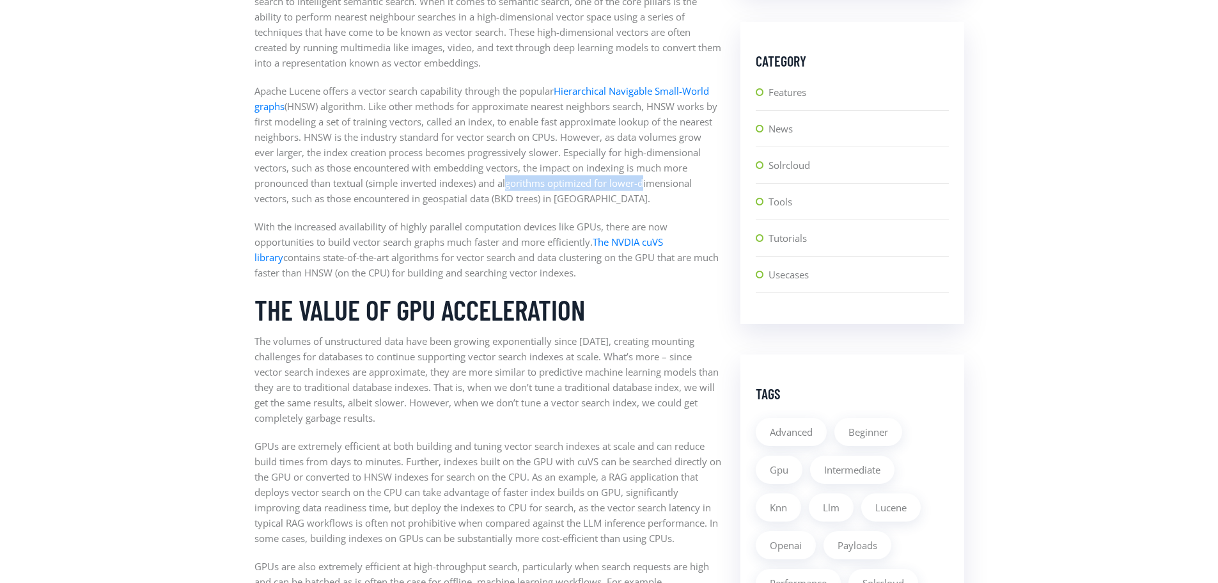
drag, startPoint x: 562, startPoint y: 180, endPoint x: 705, endPoint y: 185, distance: 144.0
click at [705, 185] on p "Apache Lucene offers a vector search capability through the popular Hierarchica…" at bounding box center [488, 144] width 467 height 123
click at [702, 187] on p "Apache Lucene offers a vector search capability through the popular Hierarchica…" at bounding box center [488, 144] width 467 height 123
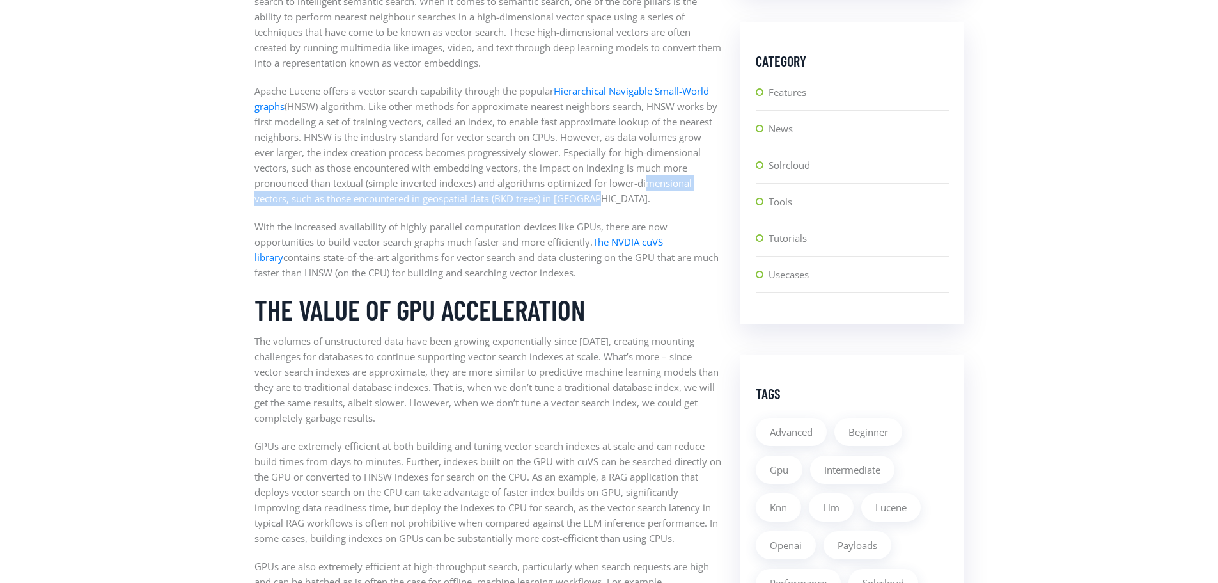
drag, startPoint x: 258, startPoint y: 198, endPoint x: 668, endPoint y: 195, distance: 410.0
click at [668, 195] on p "Apache Lucene offers a vector search capability through the popular Hierarchica…" at bounding box center [488, 144] width 467 height 123
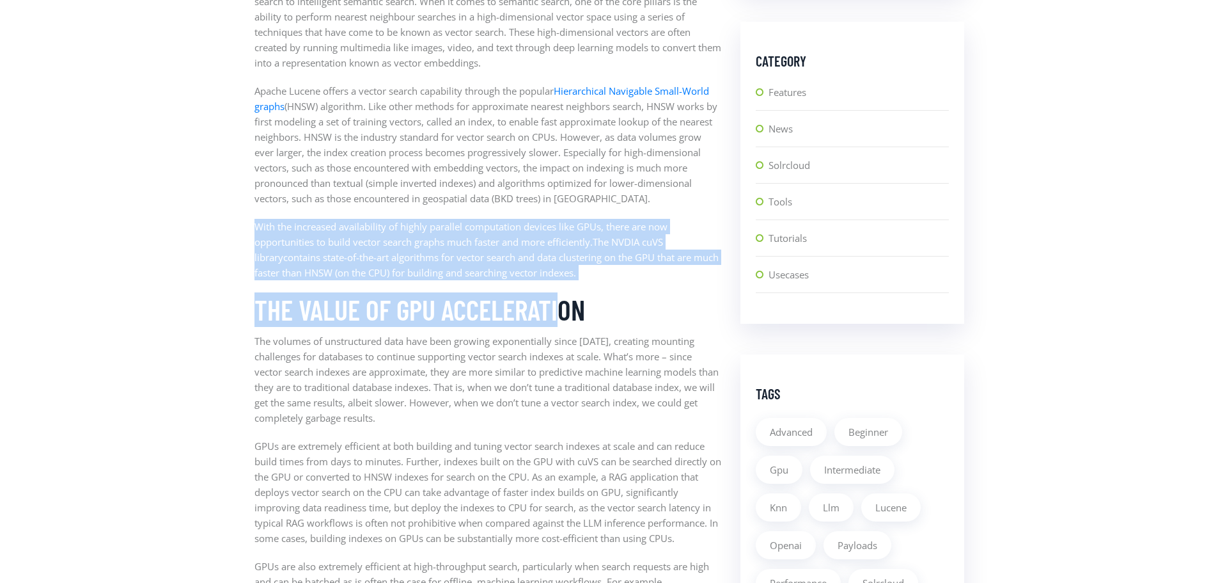
drag, startPoint x: 253, startPoint y: 223, endPoint x: 560, endPoint y: 281, distance: 312.4
click at [355, 220] on p "With the increased availability of highly parallel computation devices like GPU…" at bounding box center [488, 249] width 467 height 61
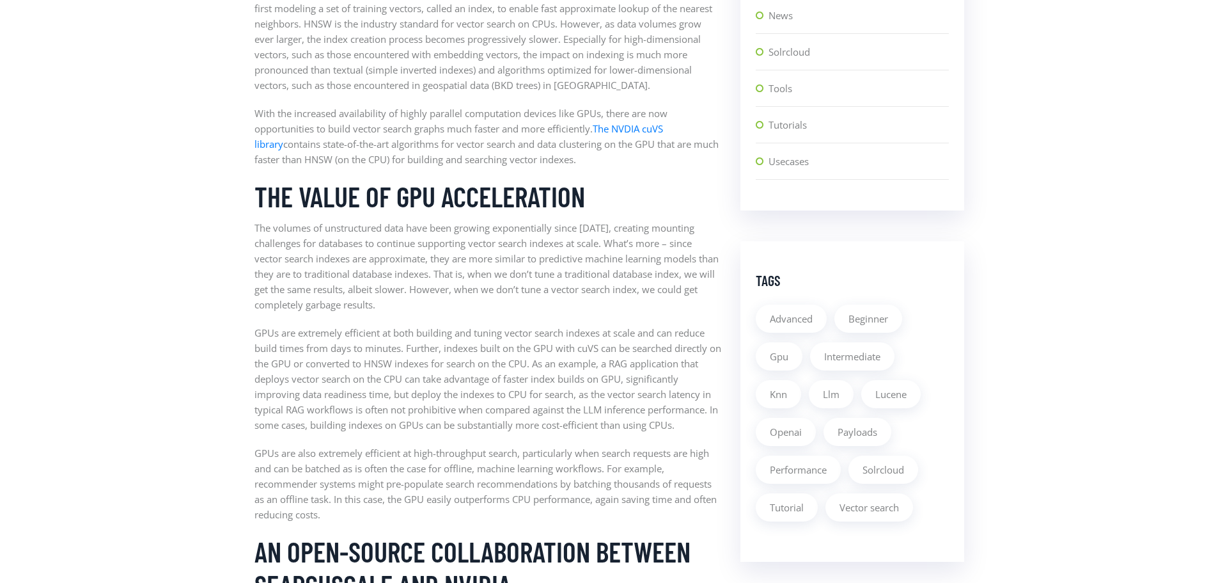
scroll to position [959, 0]
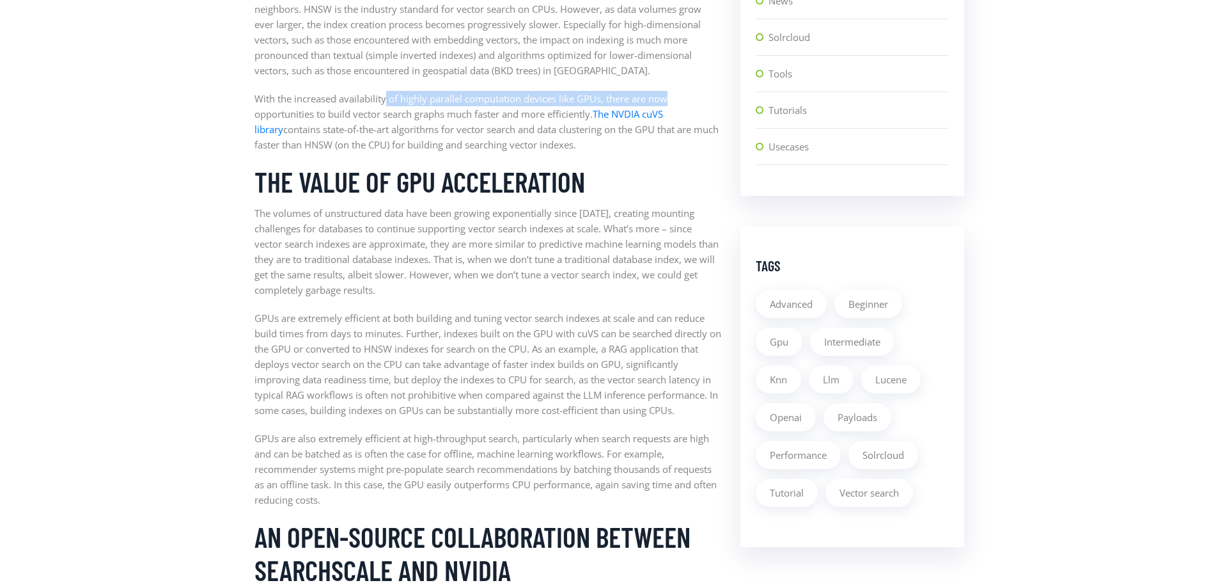
drag, startPoint x: 390, startPoint y: 97, endPoint x: 672, endPoint y: 95, distance: 282.1
click at [672, 95] on p "With the increased availability of highly parallel computation devices like GPU…" at bounding box center [488, 121] width 467 height 61
drag, startPoint x: 258, startPoint y: 97, endPoint x: 686, endPoint y: 95, distance: 427.3
click at [686, 95] on p "With the increased availability of highly parallel computation devices like GPU…" at bounding box center [488, 121] width 467 height 61
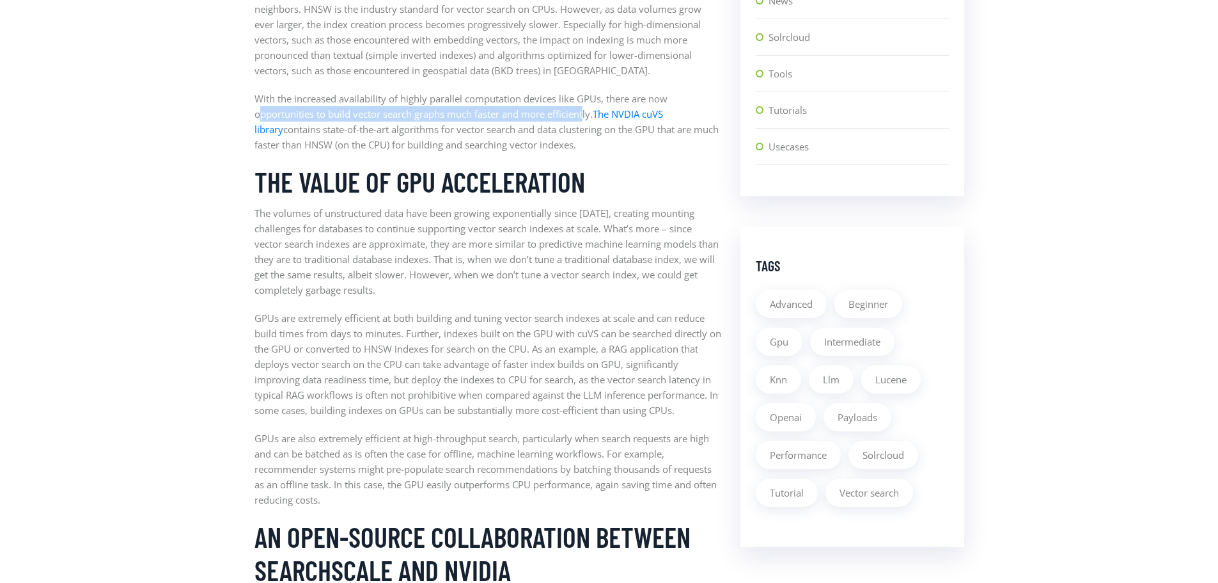
drag, startPoint x: 260, startPoint y: 112, endPoint x: 589, endPoint y: 116, distance: 328.8
click at [589, 116] on p "With the increased availability of highly parallel computation devices like GPU…" at bounding box center [488, 121] width 467 height 61
click at [304, 103] on p "With the increased availability of highly parallel computation devices like GPU…" at bounding box center [488, 121] width 467 height 61
drag, startPoint x: 253, startPoint y: 99, endPoint x: 703, endPoint y: 138, distance: 451.9
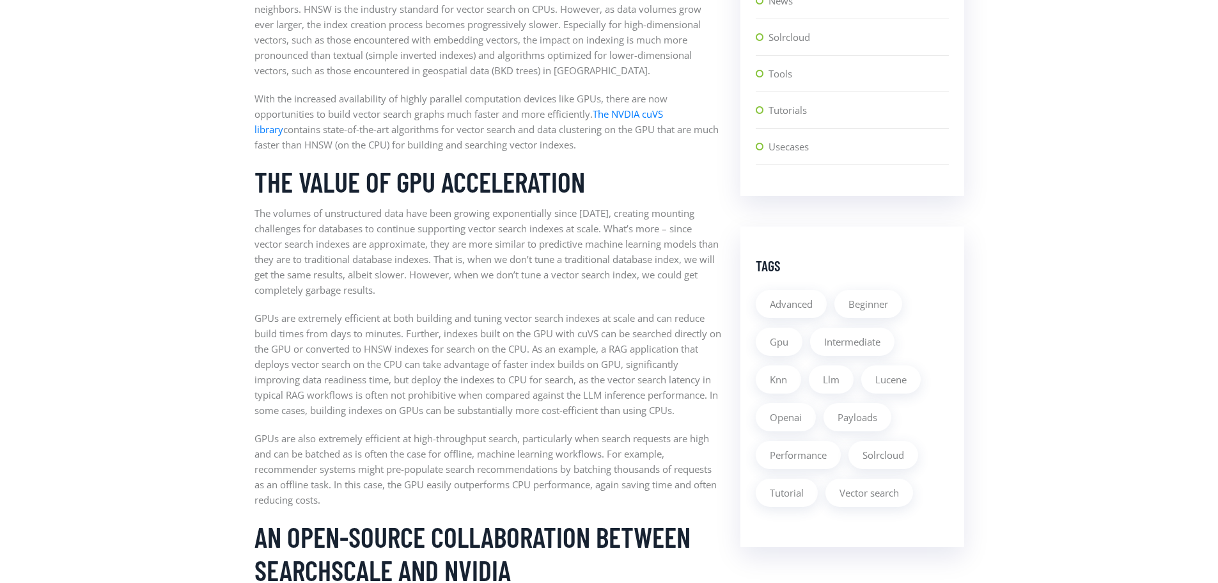
click at [328, 127] on p "With the increased availability of highly parallel computation devices like GPU…" at bounding box center [488, 121] width 467 height 61
drag, startPoint x: 297, startPoint y: 125, endPoint x: 704, endPoint y: 148, distance: 408.0
click at [704, 148] on p "With the increased availability of highly parallel computation devices like GPU…" at bounding box center [488, 121] width 467 height 61
click at [695, 151] on p "With the increased availability of highly parallel computation devices like GPU…" at bounding box center [488, 121] width 467 height 61
drag, startPoint x: 285, startPoint y: 141, endPoint x: 613, endPoint y: 150, distance: 327.6
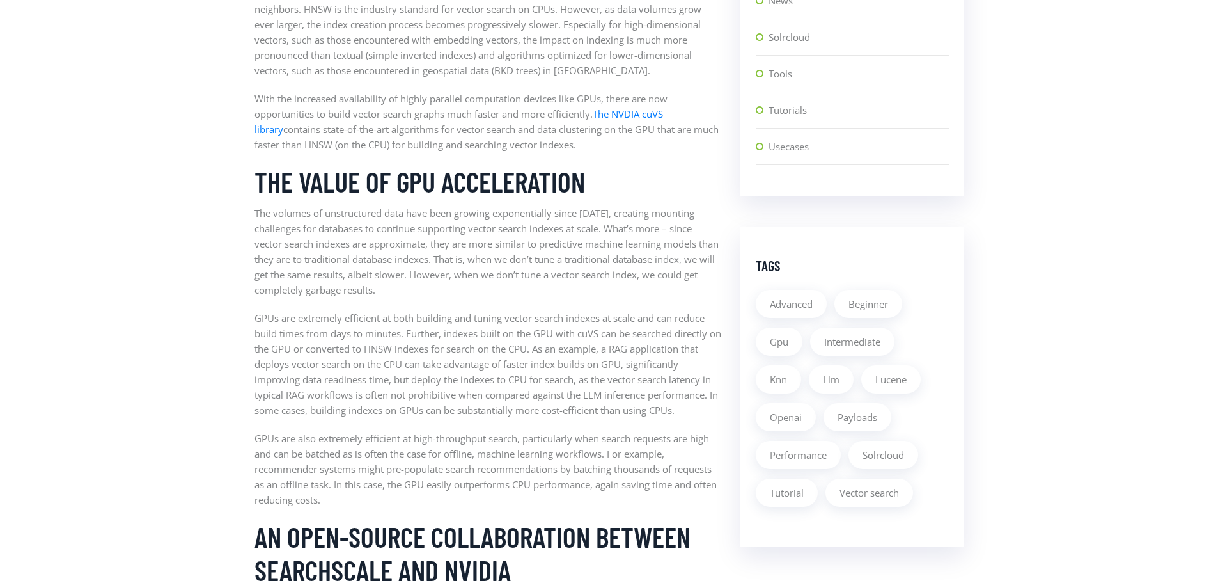
click at [613, 150] on p "With the increased availability of highly parallel computation devices like GPU…" at bounding box center [488, 121] width 467 height 61
drag, startPoint x: 425, startPoint y: 127, endPoint x: 582, endPoint y: 129, distance: 157.3
click at [582, 129] on p "With the increased availability of highly parallel computation devices like GPU…" at bounding box center [488, 121] width 467 height 61
